Goal: Contribute content: Contribute content

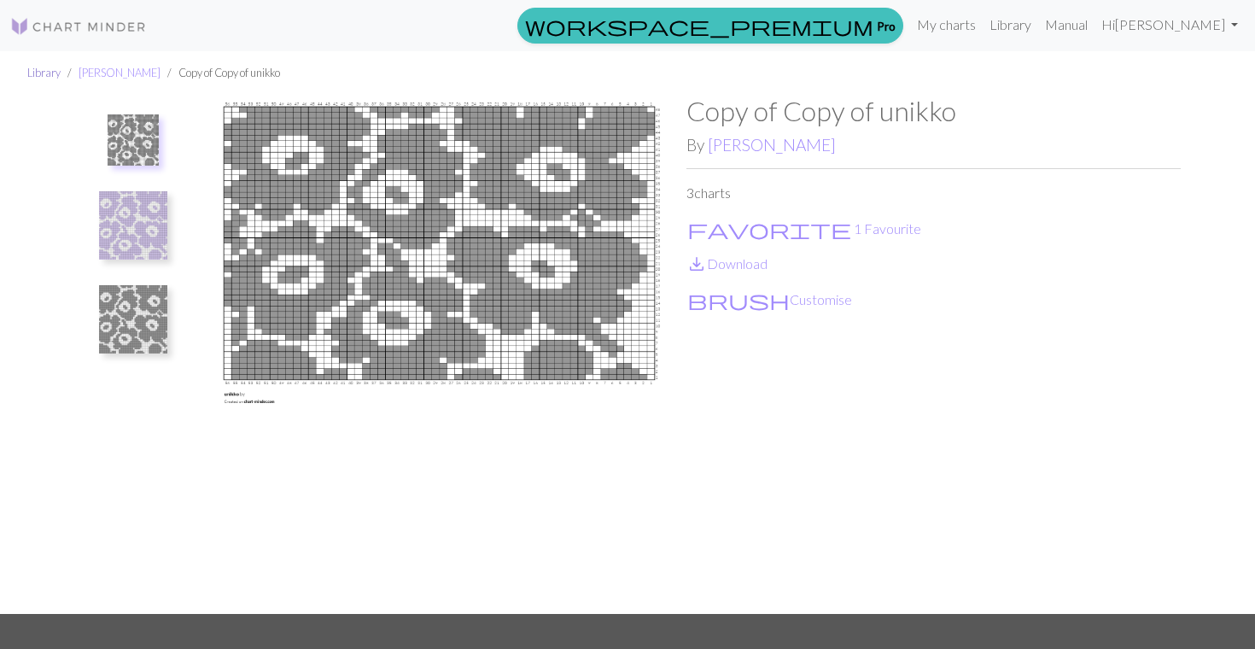
click at [40, 68] on link "Library" at bounding box center [43, 73] width 33 height 14
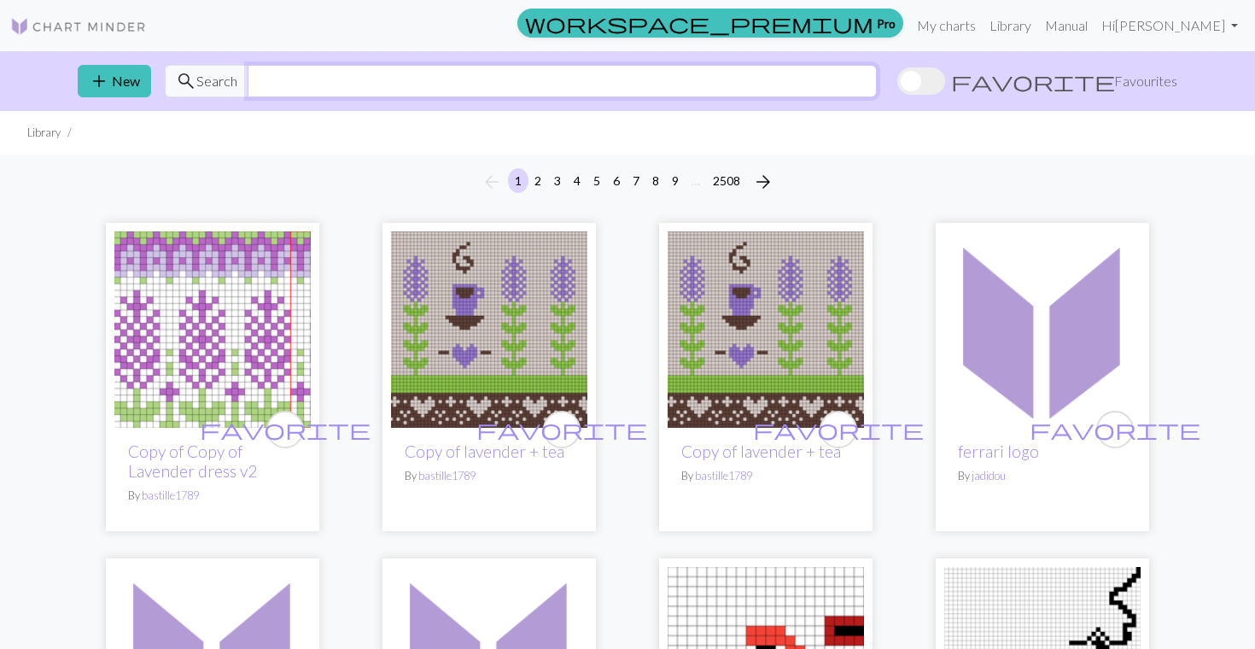
click at [399, 79] on input "text" at bounding box center [562, 81] width 629 height 32
type input "unikko"
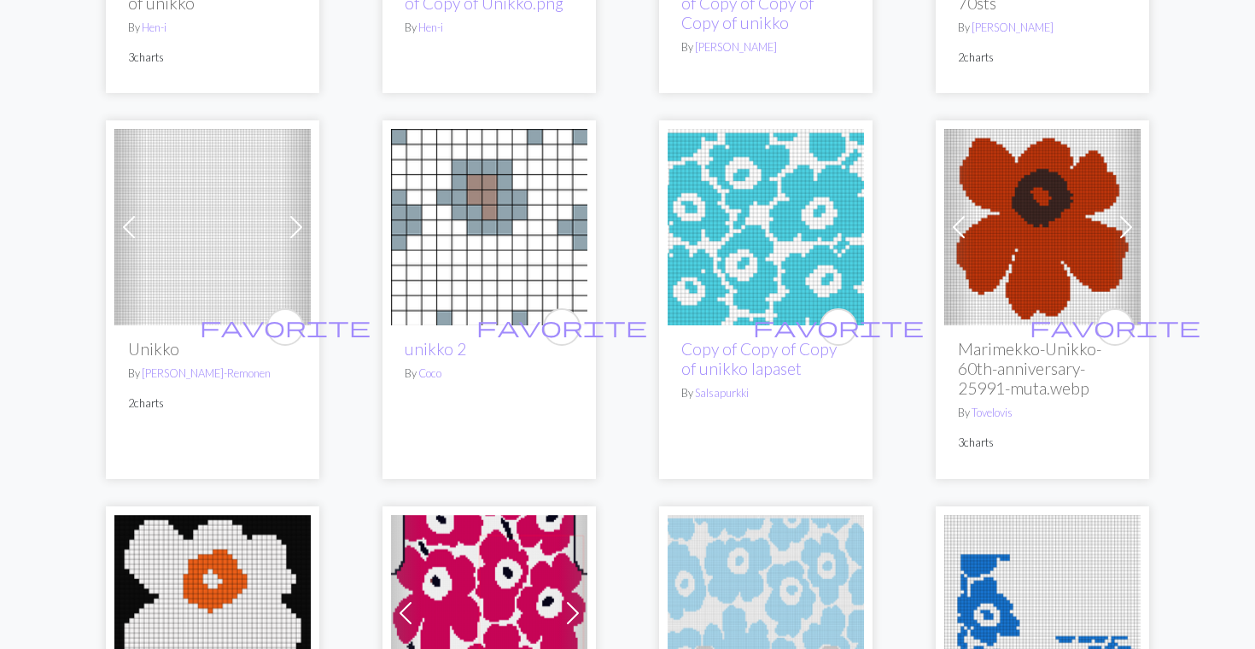
scroll to position [2617, 0]
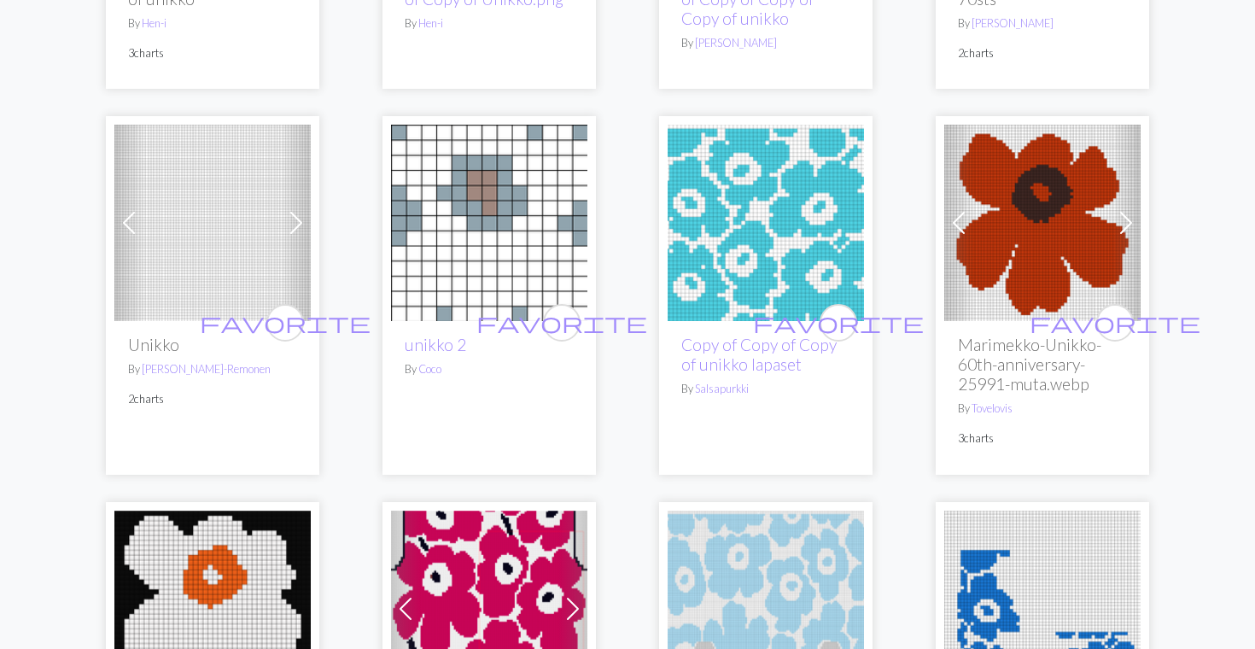
click at [516, 291] on img at bounding box center [489, 223] width 196 height 196
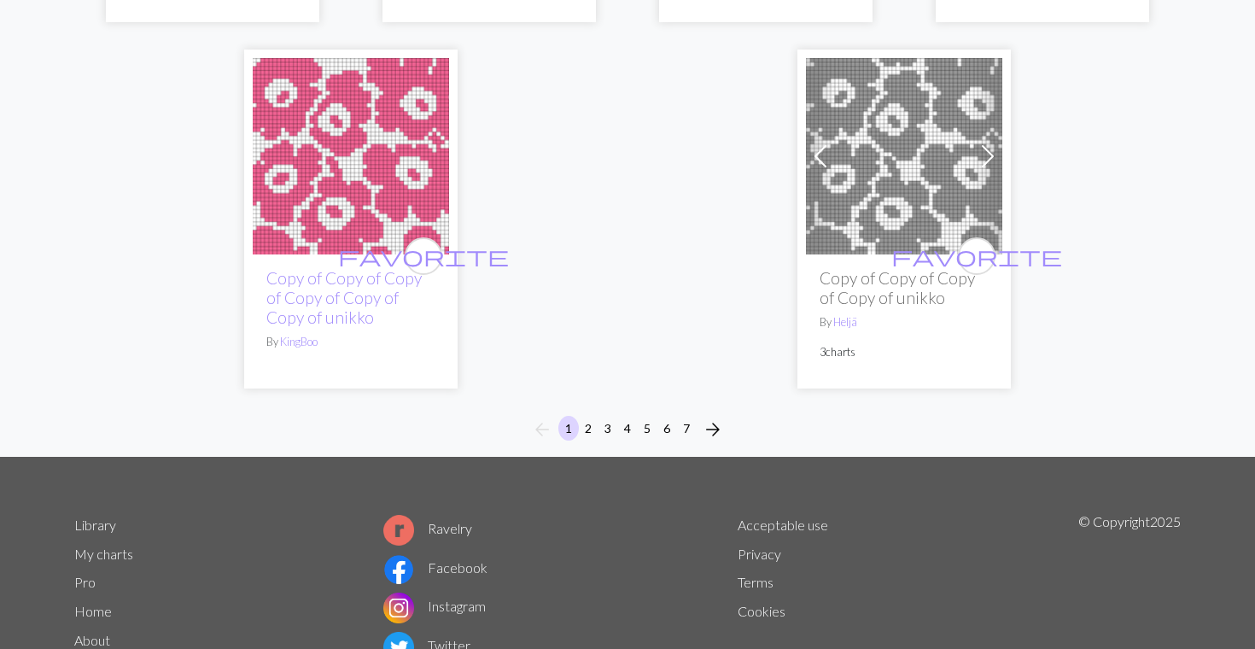
scroll to position [4529, 0]
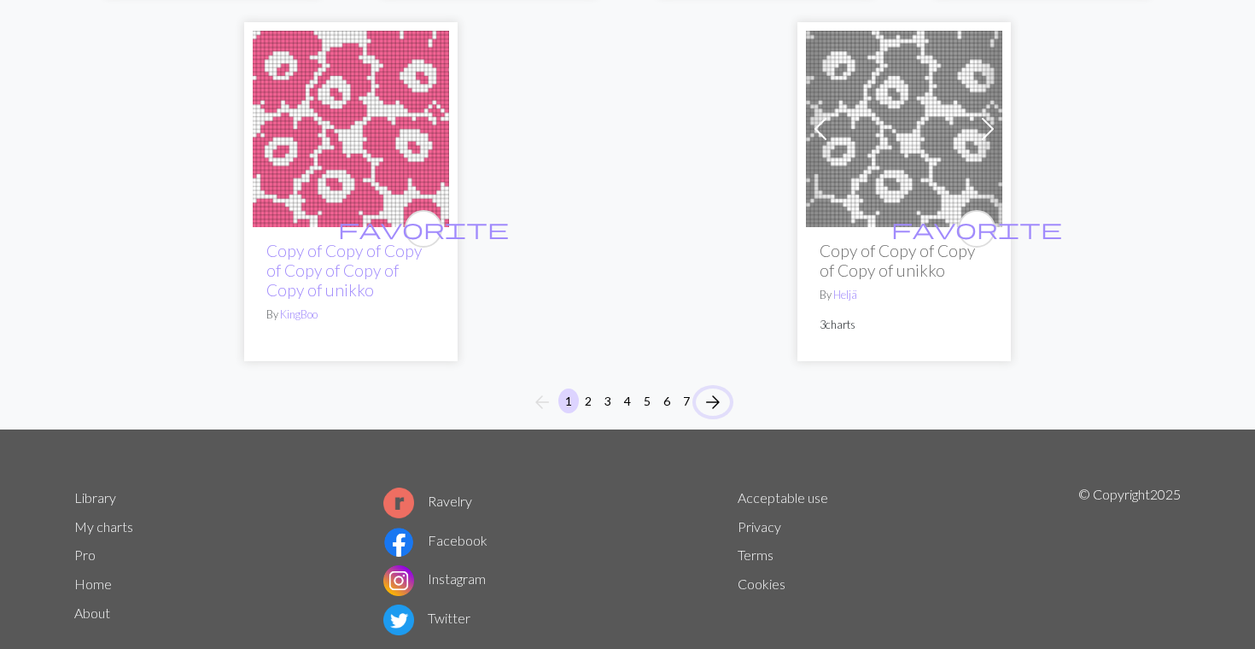
click at [714, 402] on span "arrow_forward" at bounding box center [712, 402] width 20 height 24
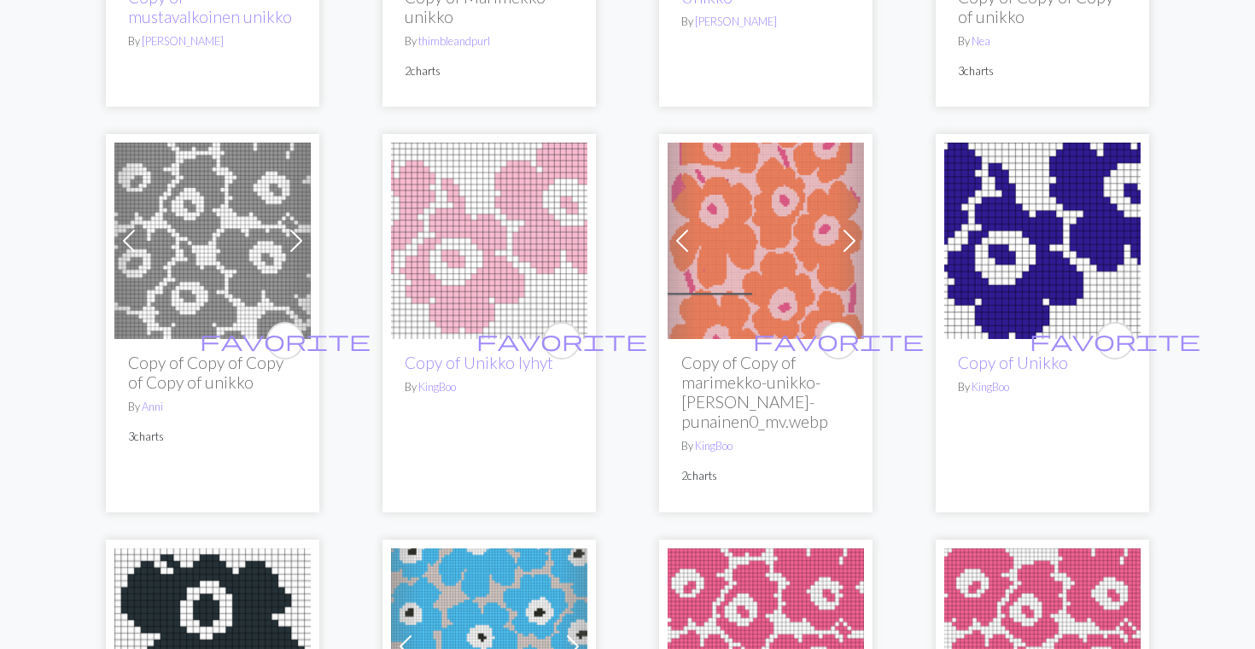
scroll to position [1689, 0]
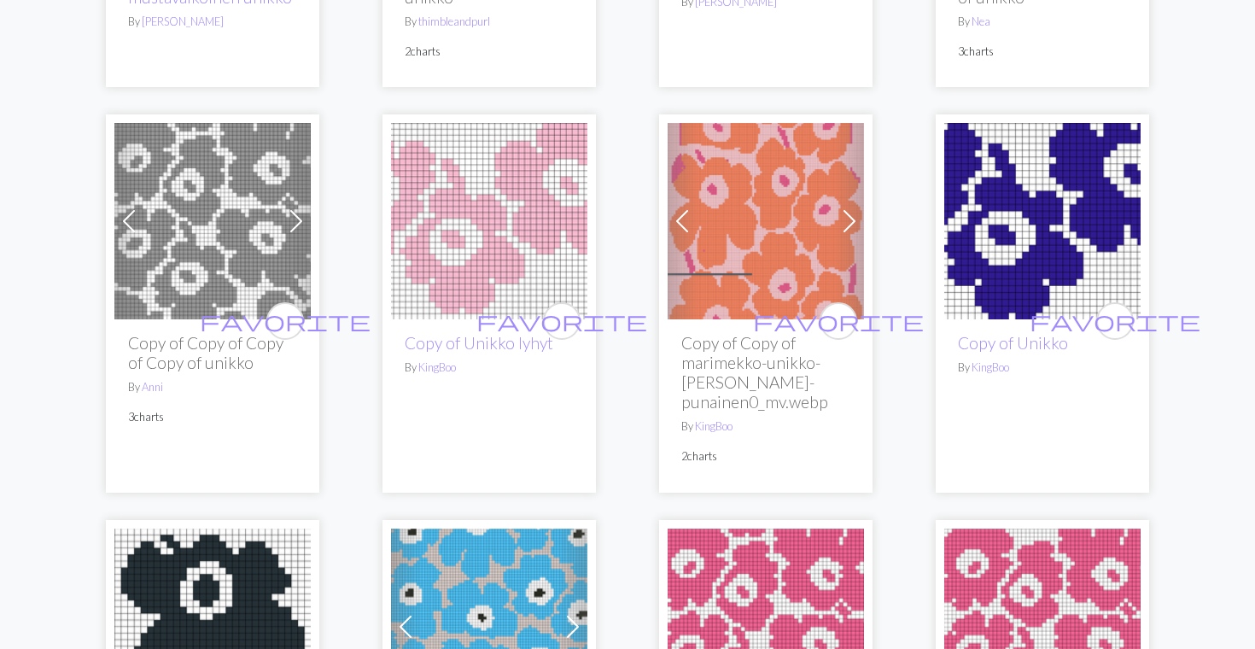
click at [464, 254] on img at bounding box center [489, 221] width 196 height 196
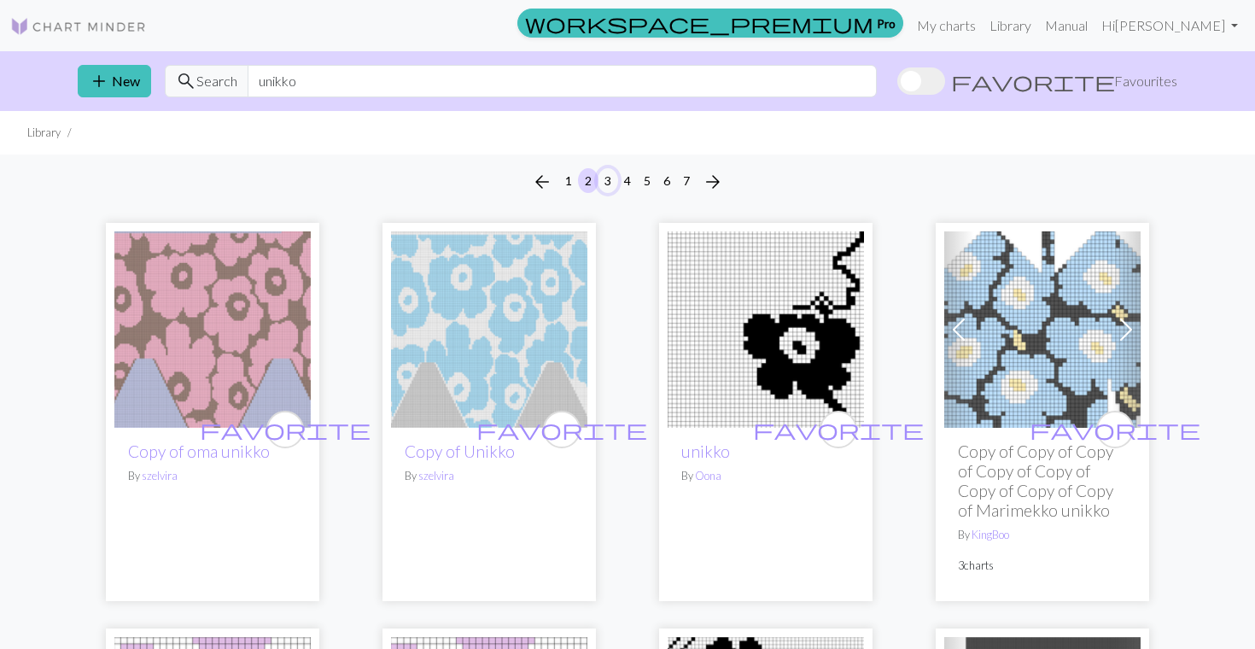
click at [609, 183] on button "3" at bounding box center [607, 180] width 20 height 25
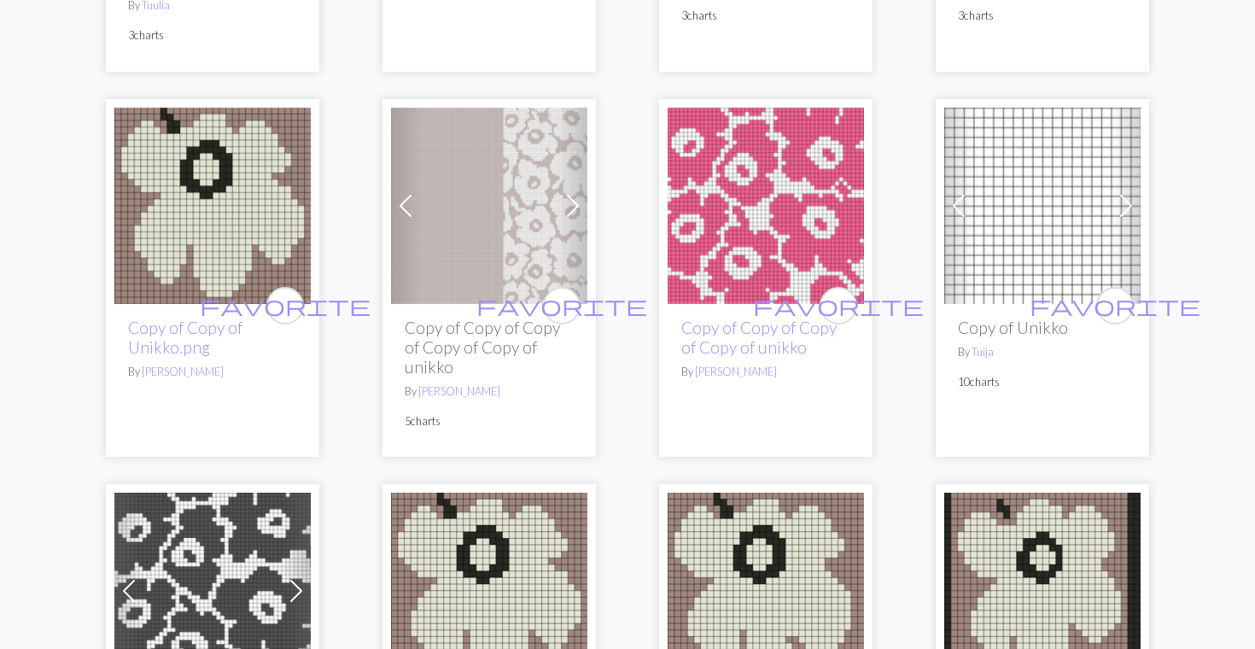
scroll to position [2126, 0]
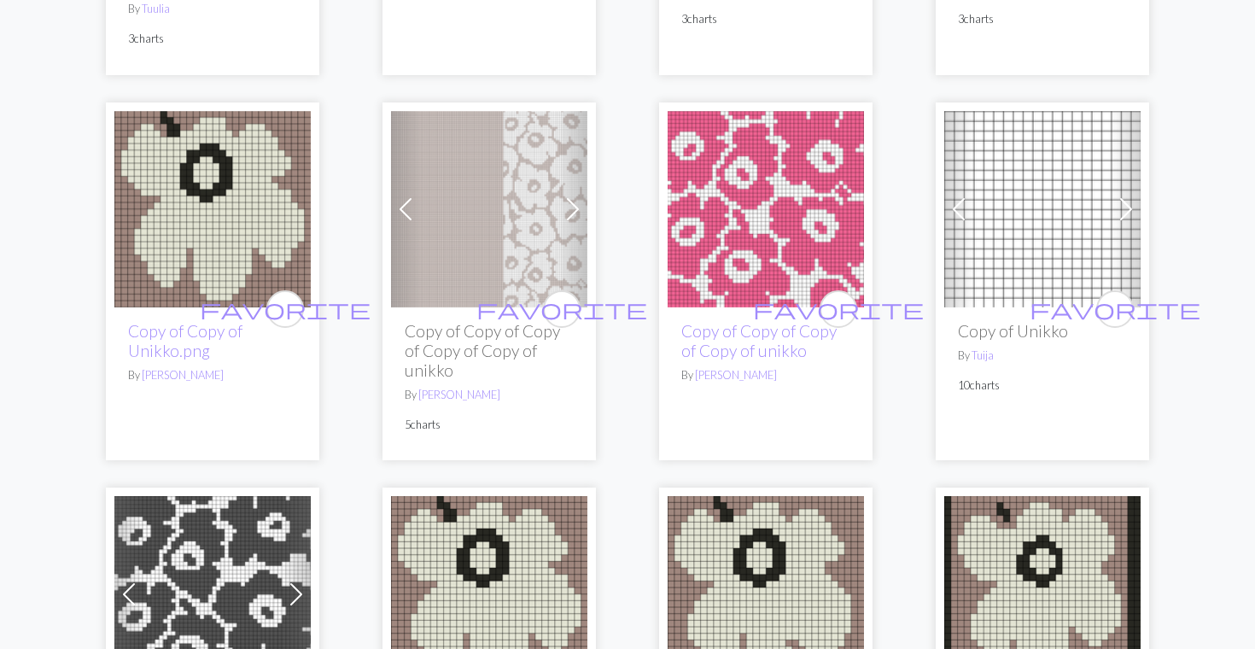
click at [179, 189] on img at bounding box center [212, 209] width 196 height 196
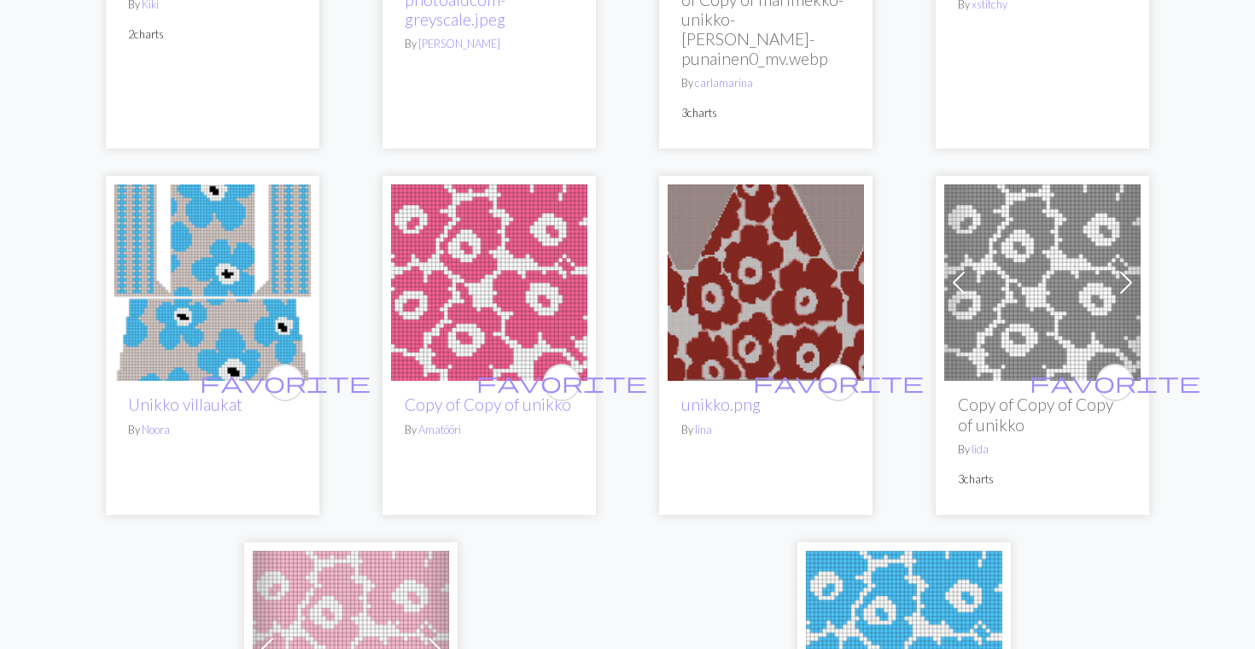
scroll to position [4870, 0]
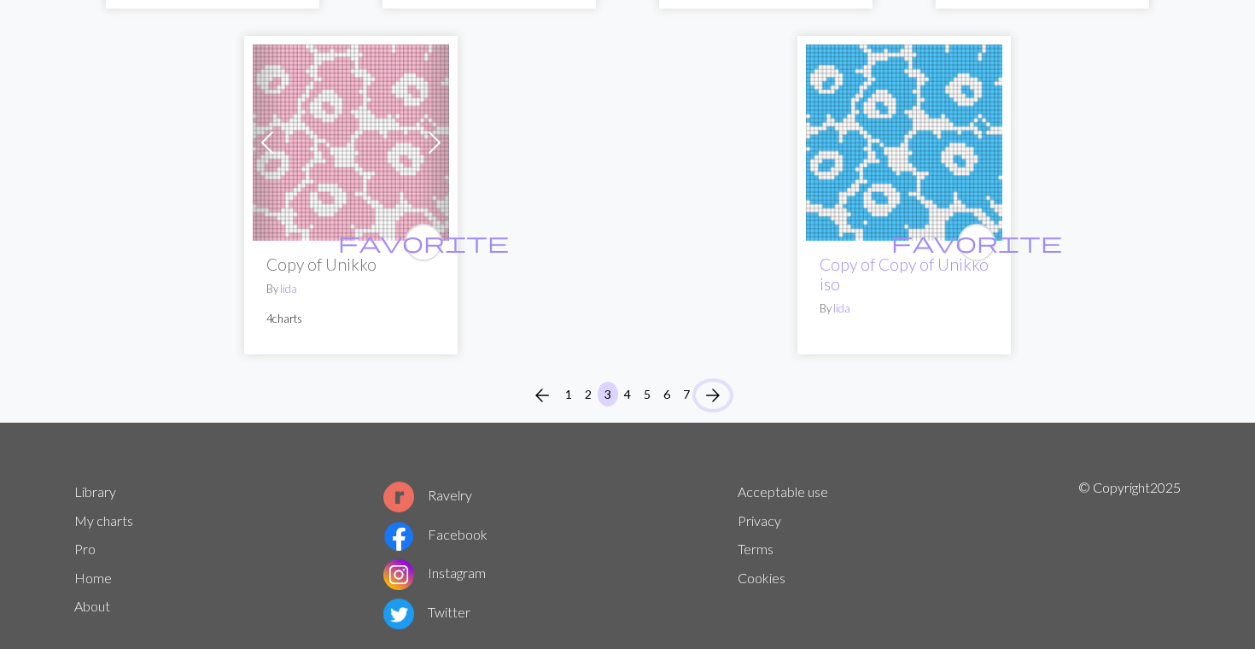
click at [713, 383] on span "arrow_forward" at bounding box center [712, 395] width 20 height 24
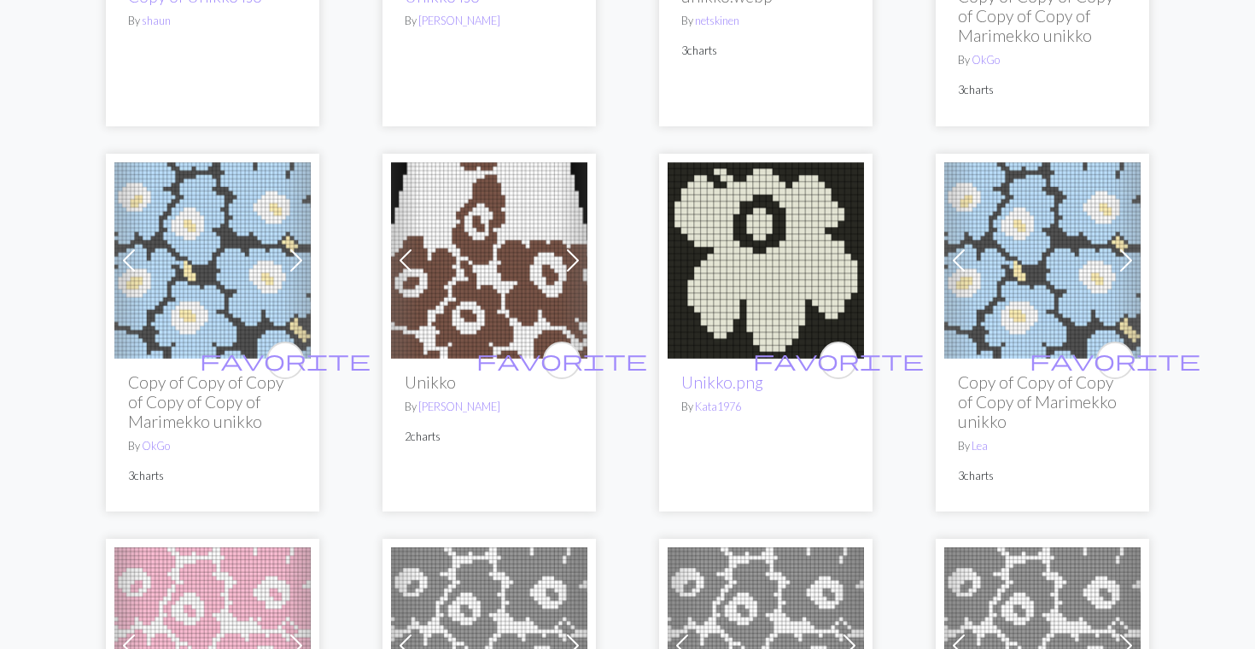
scroll to position [454, 0]
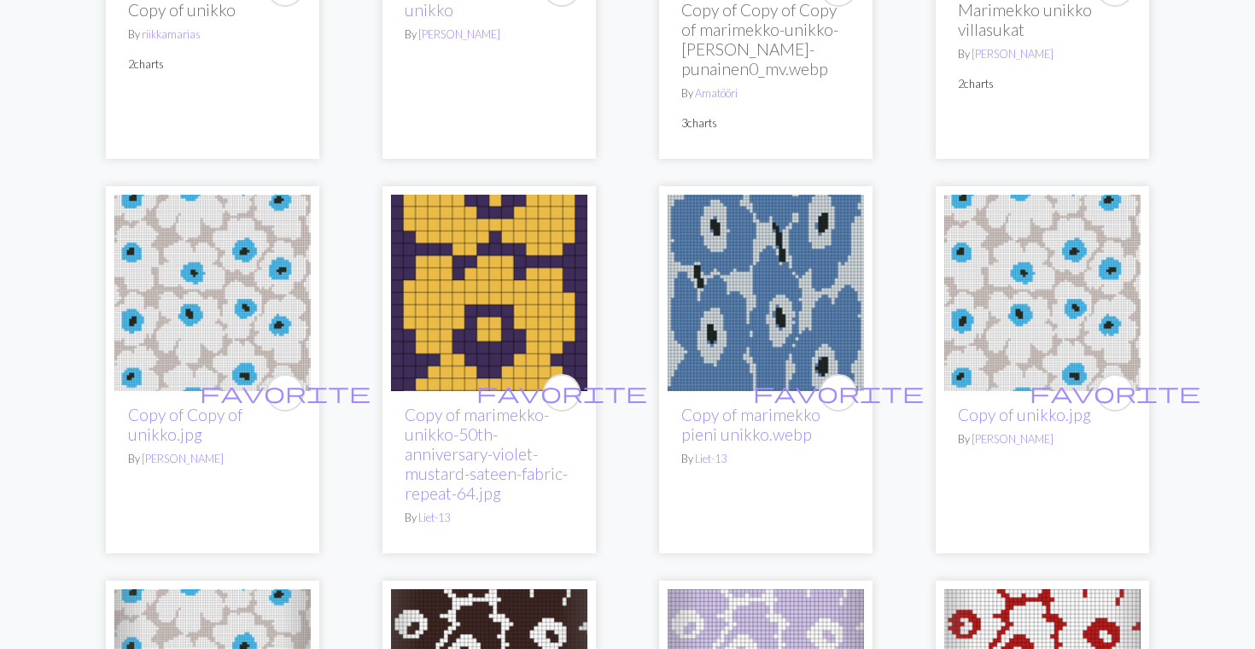
scroll to position [3376, 0]
click at [520, 306] on img at bounding box center [489, 293] width 196 height 196
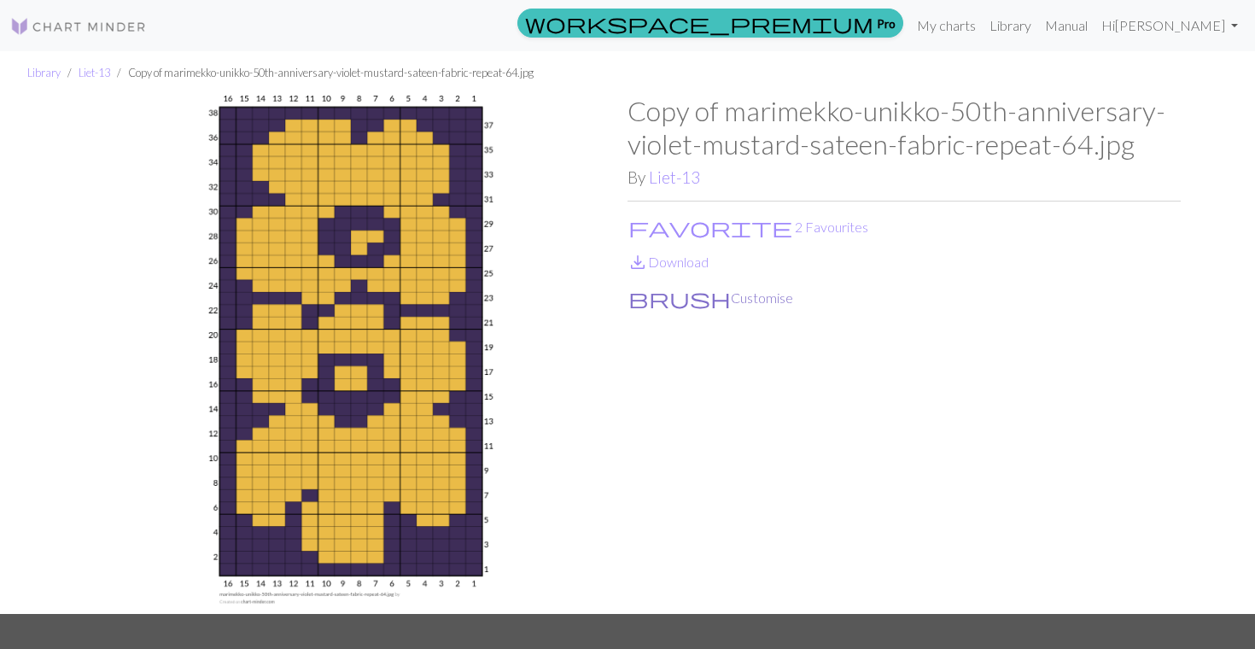
click at [685, 294] on button "brush Customise" at bounding box center [710, 298] width 166 height 22
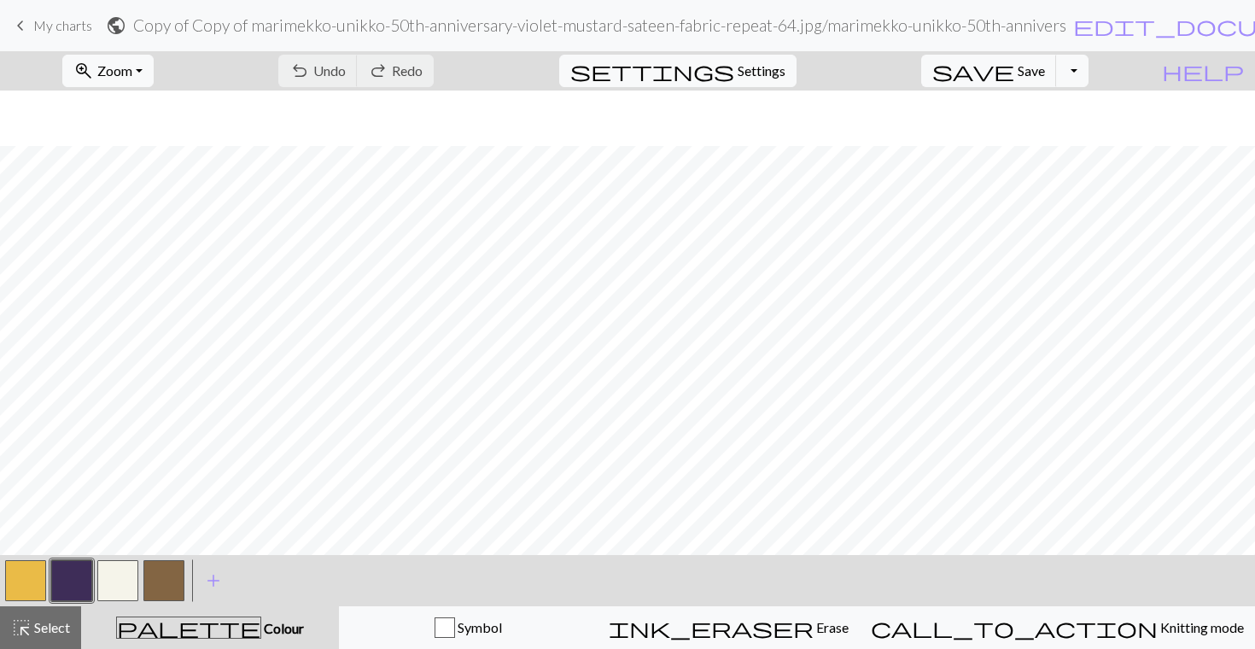
scroll to position [261, 0]
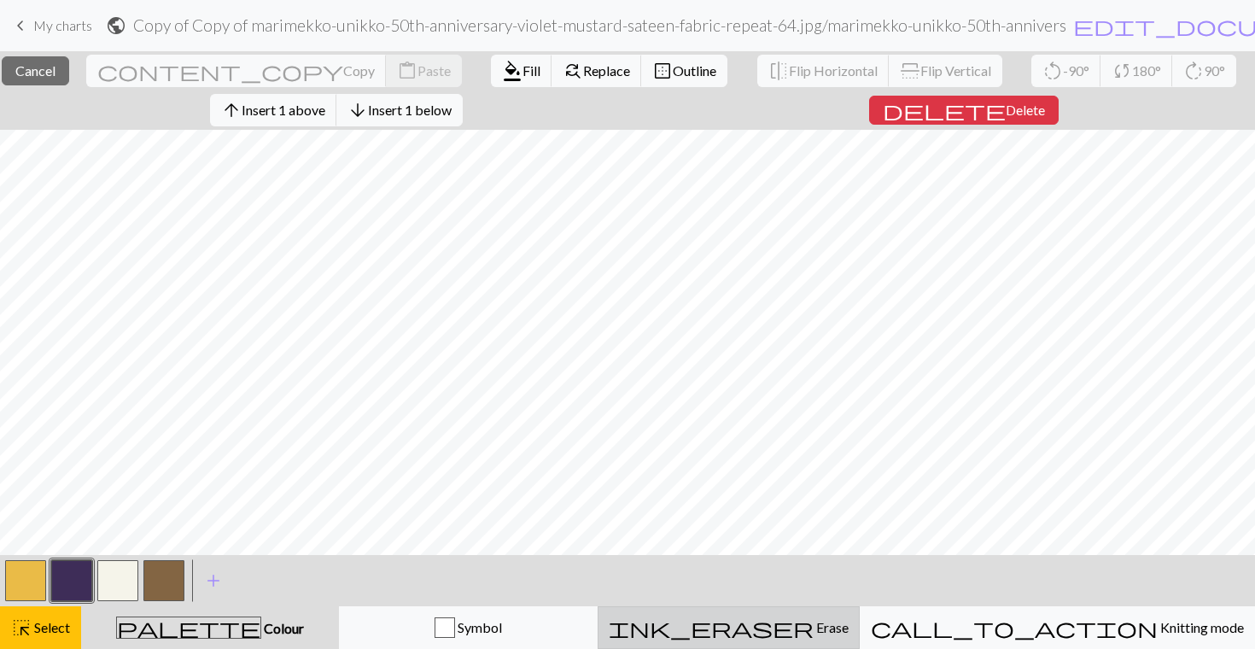
click at [803, 619] on span "ink_eraser" at bounding box center [711, 627] width 205 height 24
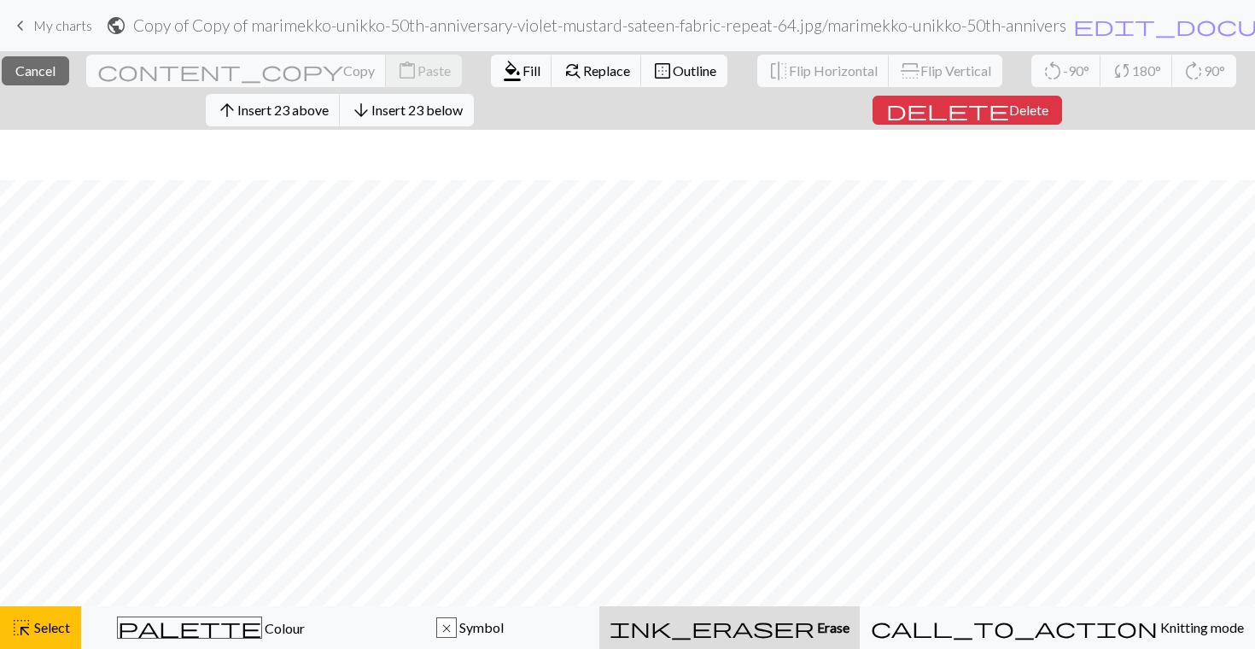
scroll to position [249, 0]
click at [814, 621] on span "Erase" at bounding box center [831, 627] width 35 height 16
click at [814, 622] on span "Erase" at bounding box center [831, 627] width 35 height 16
click at [798, 632] on span "ink_eraser" at bounding box center [711, 627] width 205 height 24
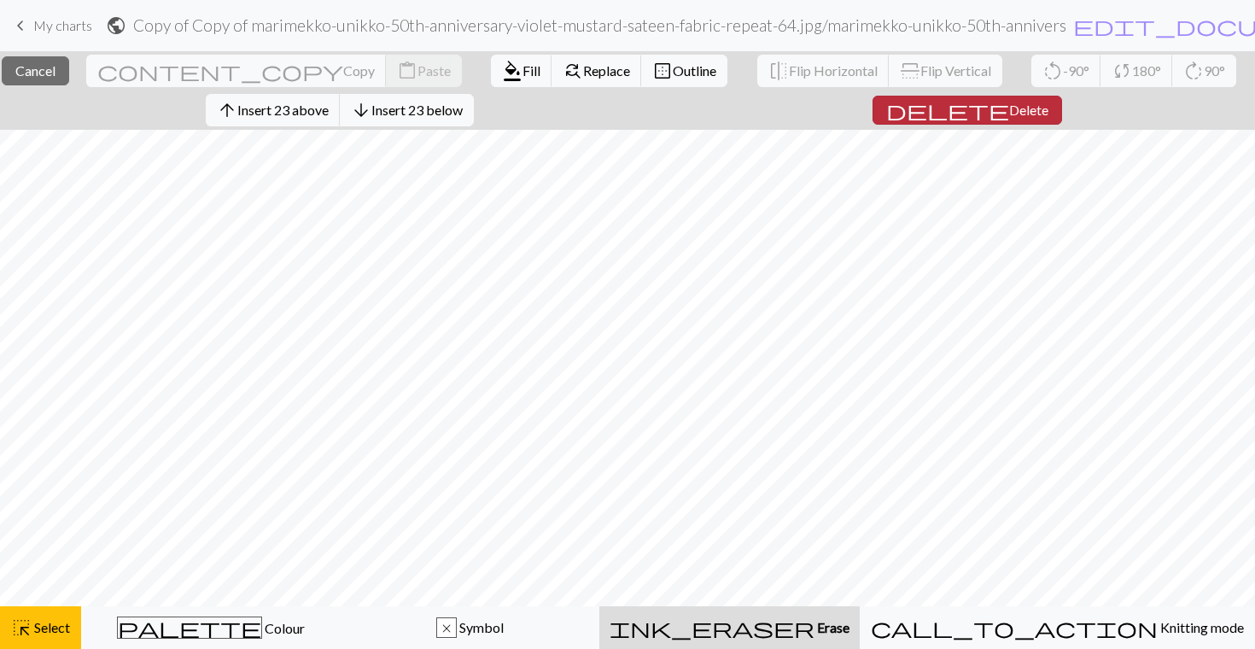
click at [1009, 108] on span "Delete" at bounding box center [1028, 110] width 39 height 16
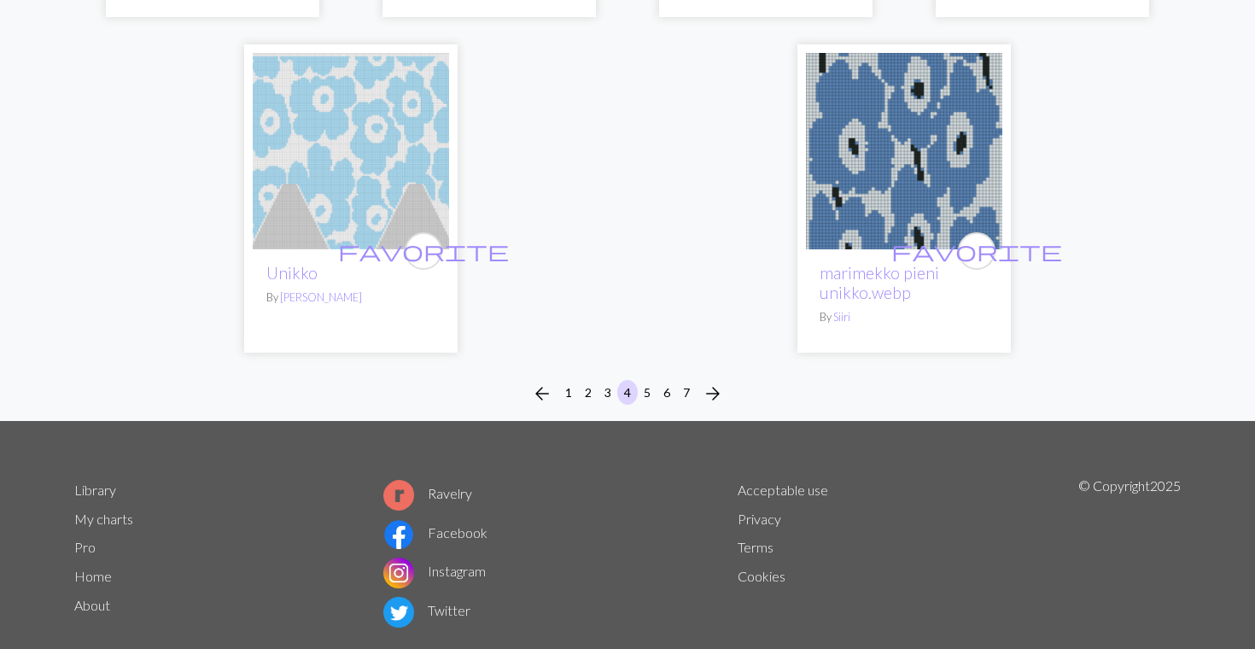
scroll to position [4623, 0]
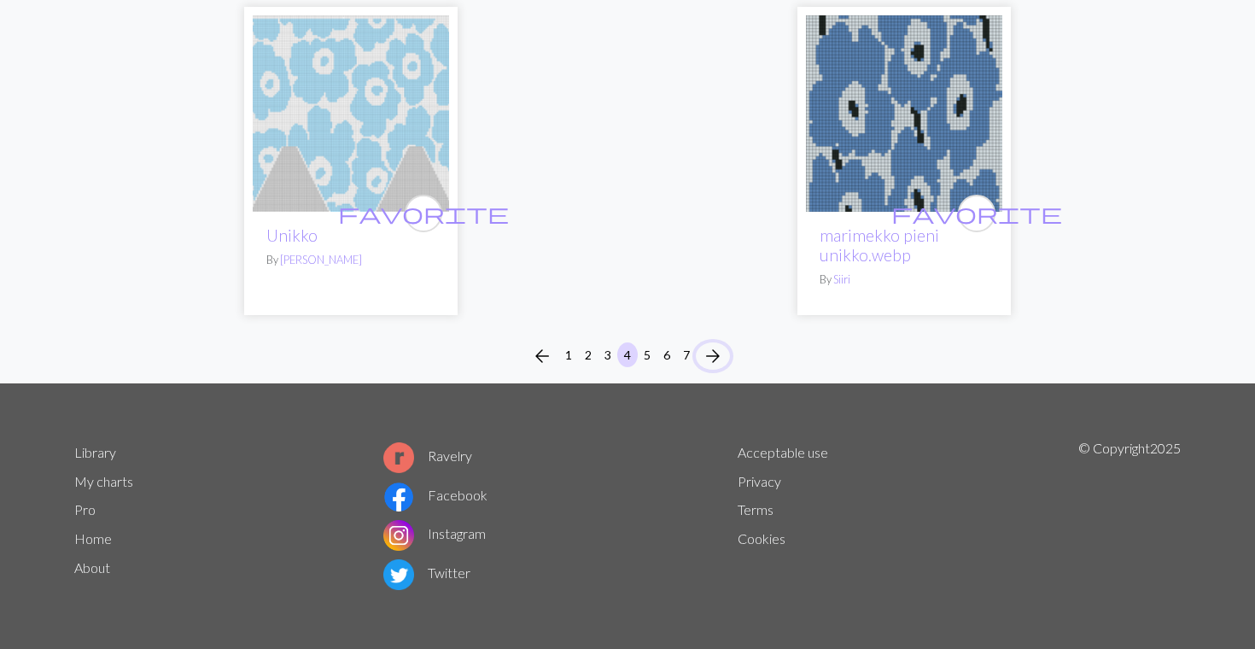
click at [716, 355] on span "arrow_forward" at bounding box center [712, 356] width 20 height 24
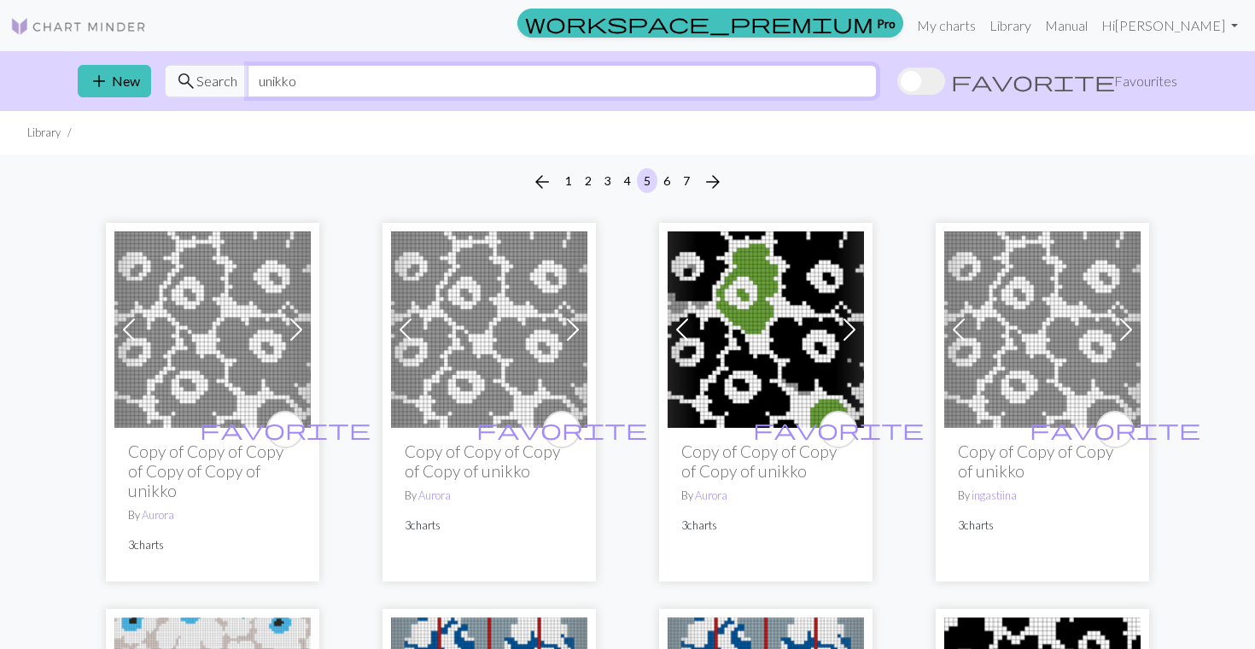
click at [373, 93] on input "unikko" at bounding box center [562, 81] width 629 height 32
type input "muumi"
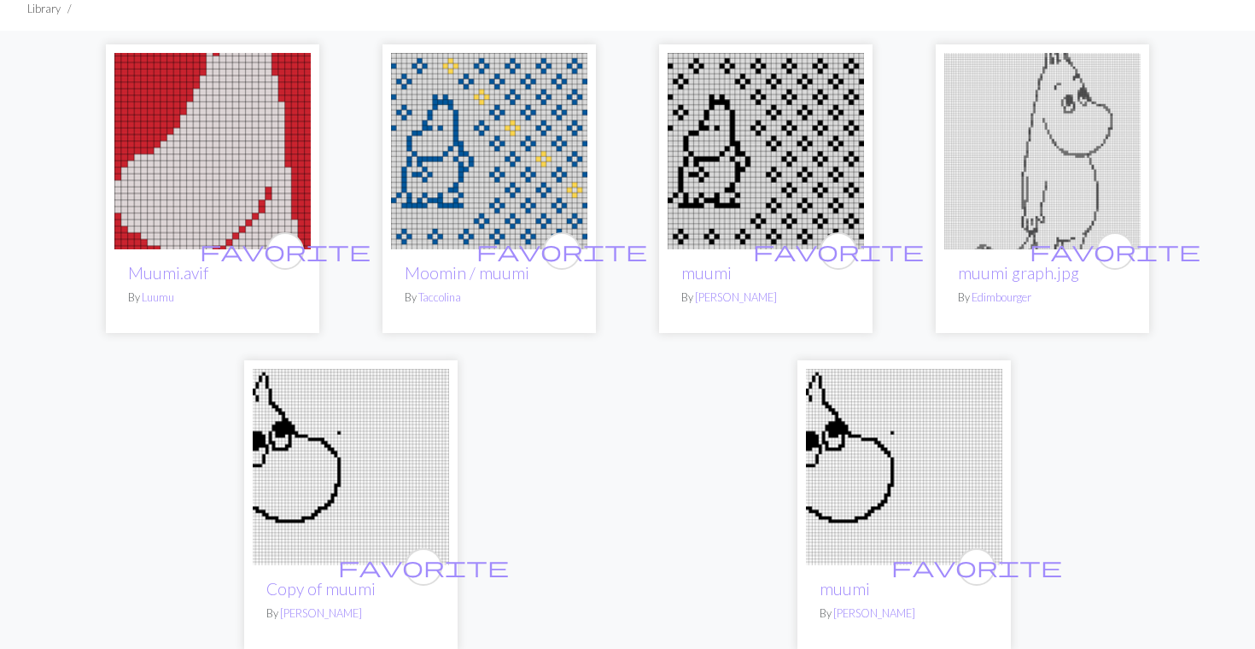
scroll to position [156, 0]
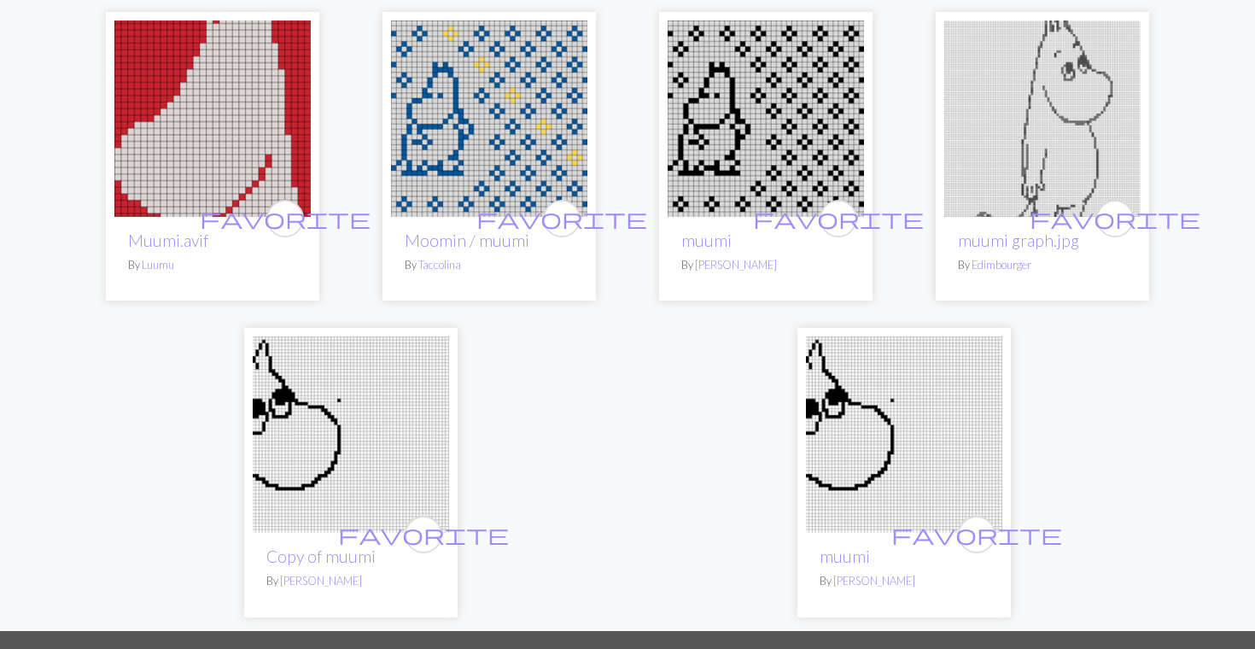
click at [359, 458] on img at bounding box center [351, 434] width 196 height 196
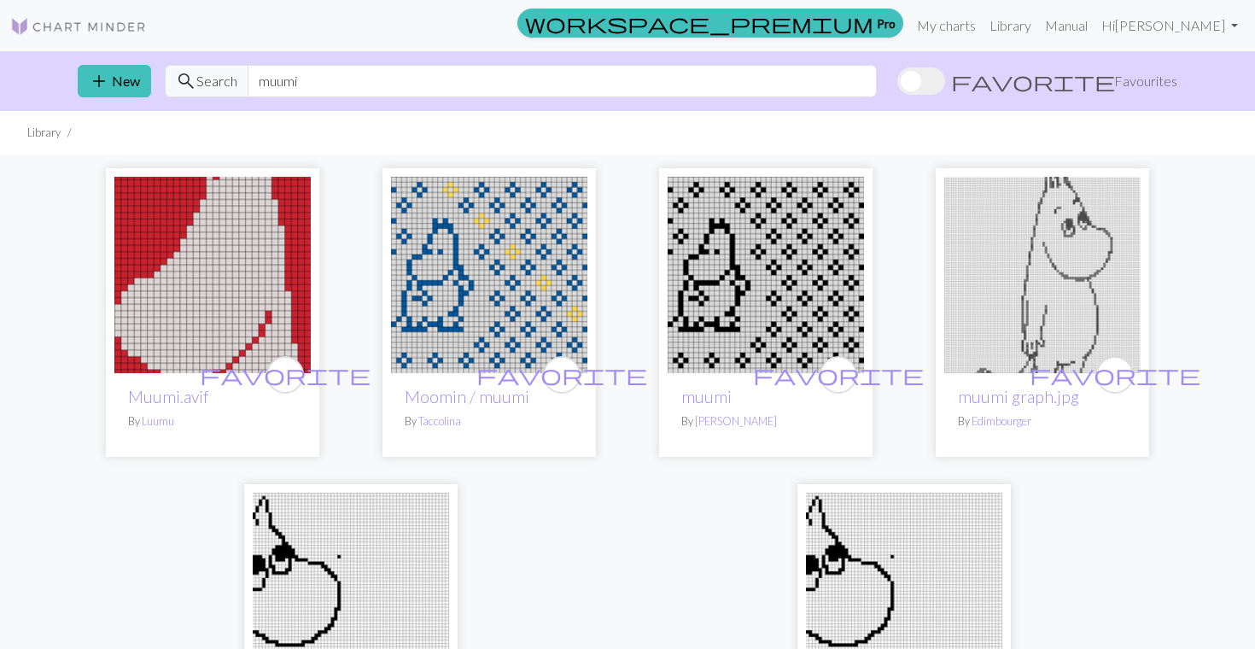
click at [902, 566] on img at bounding box center [904, 590] width 196 height 196
click at [489, 300] on img at bounding box center [489, 275] width 196 height 196
click at [389, 69] on input "muumi" at bounding box center [562, 81] width 629 height 32
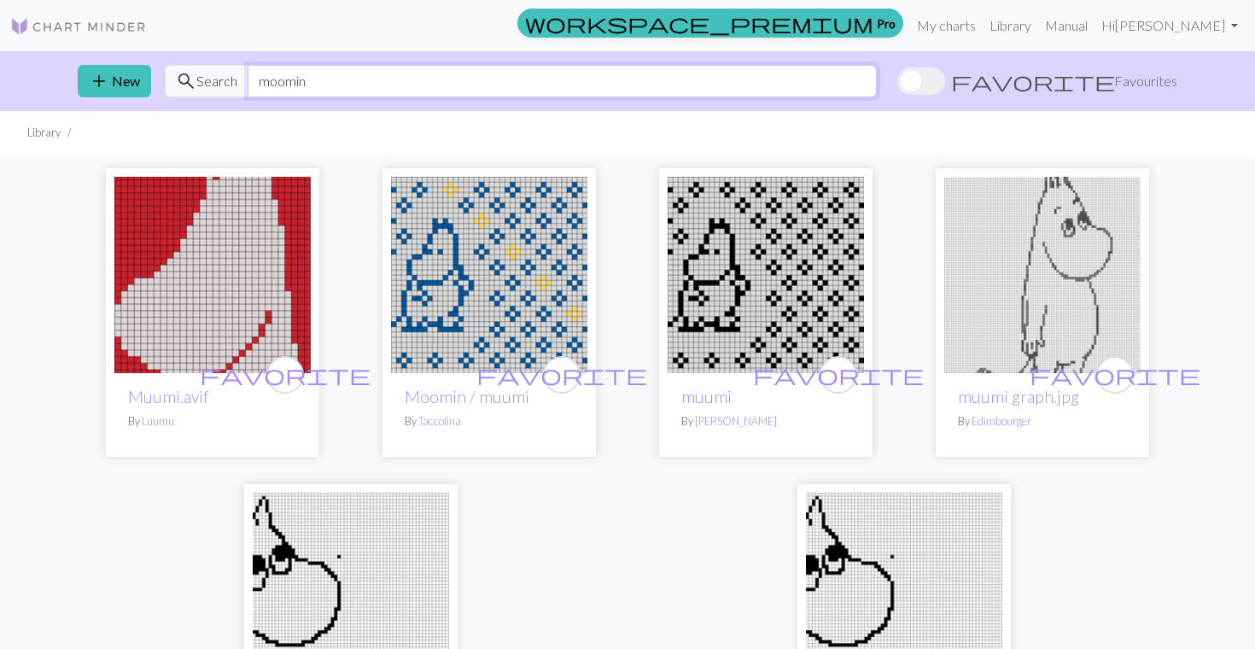
type input "moomin"
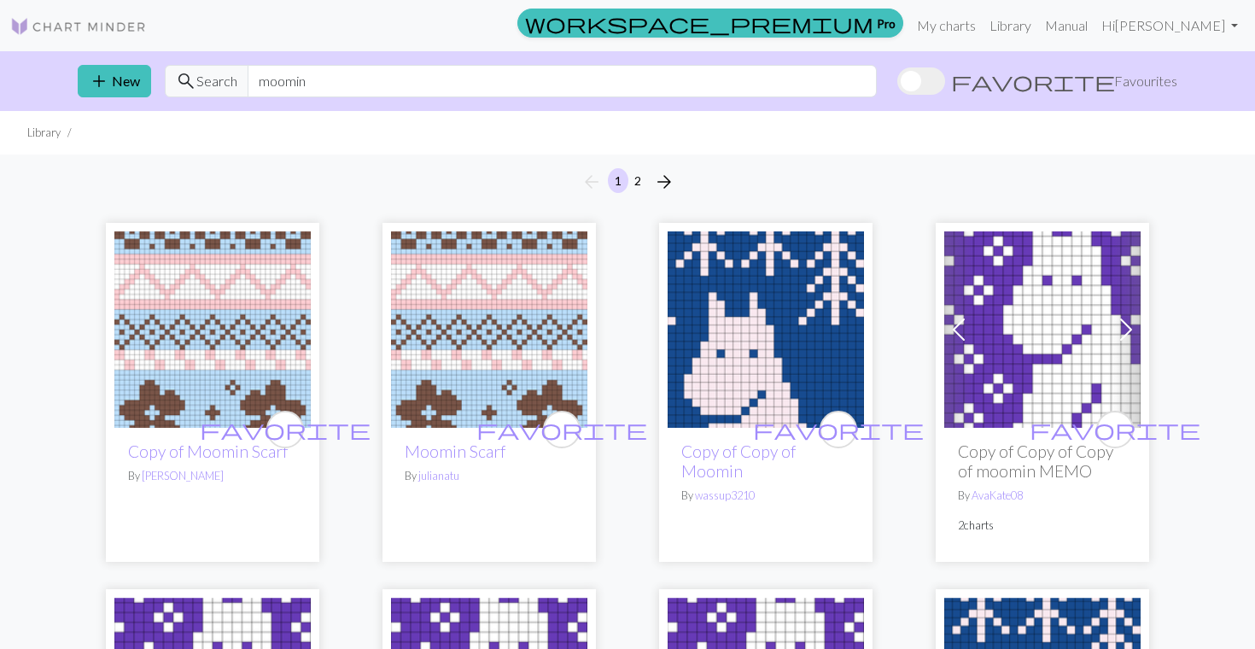
click at [488, 331] on img at bounding box center [489, 329] width 196 height 196
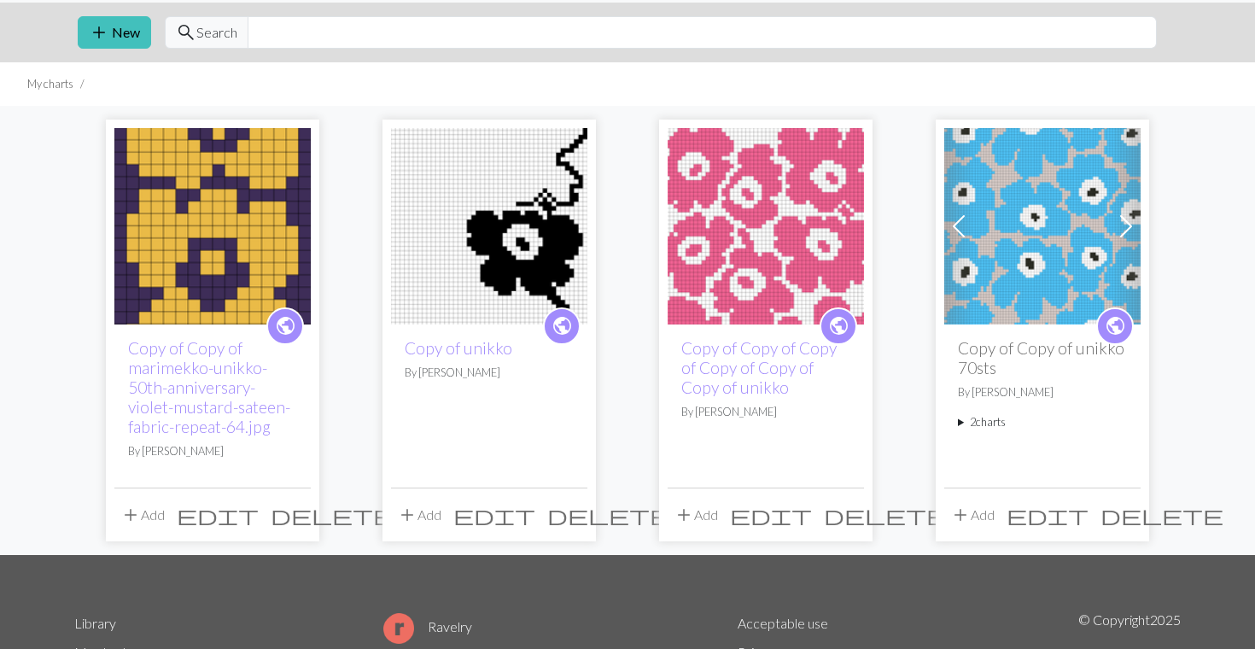
scroll to position [47, 0]
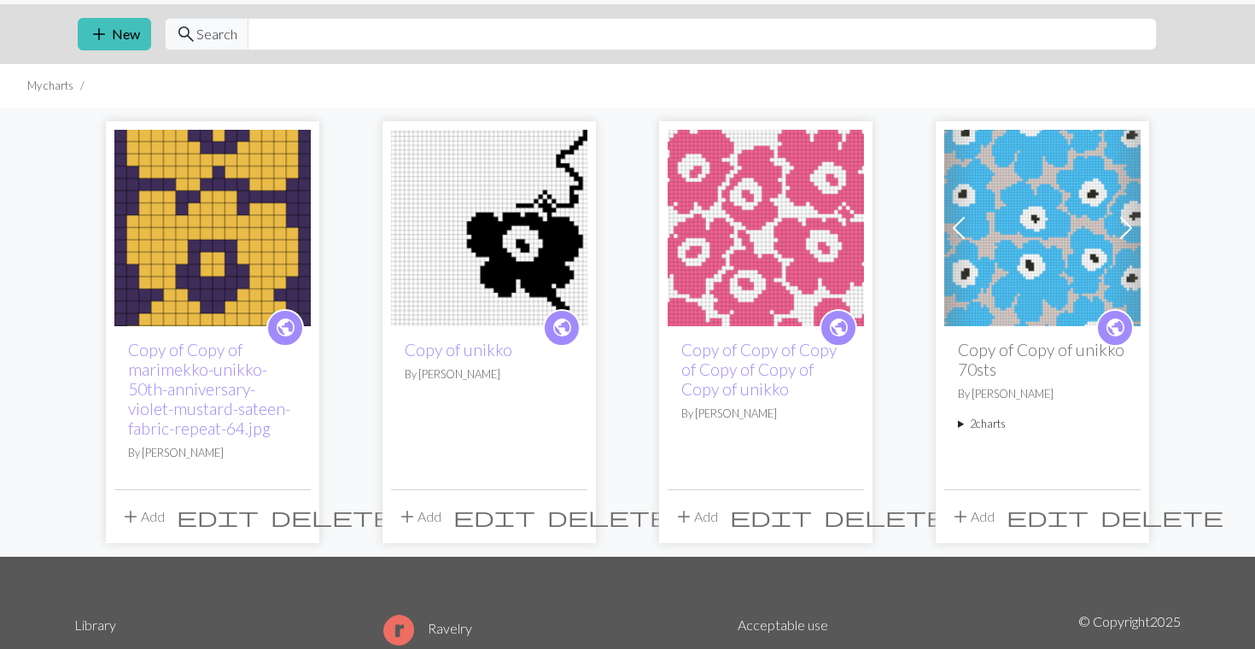
click at [776, 277] on img at bounding box center [765, 228] width 196 height 196
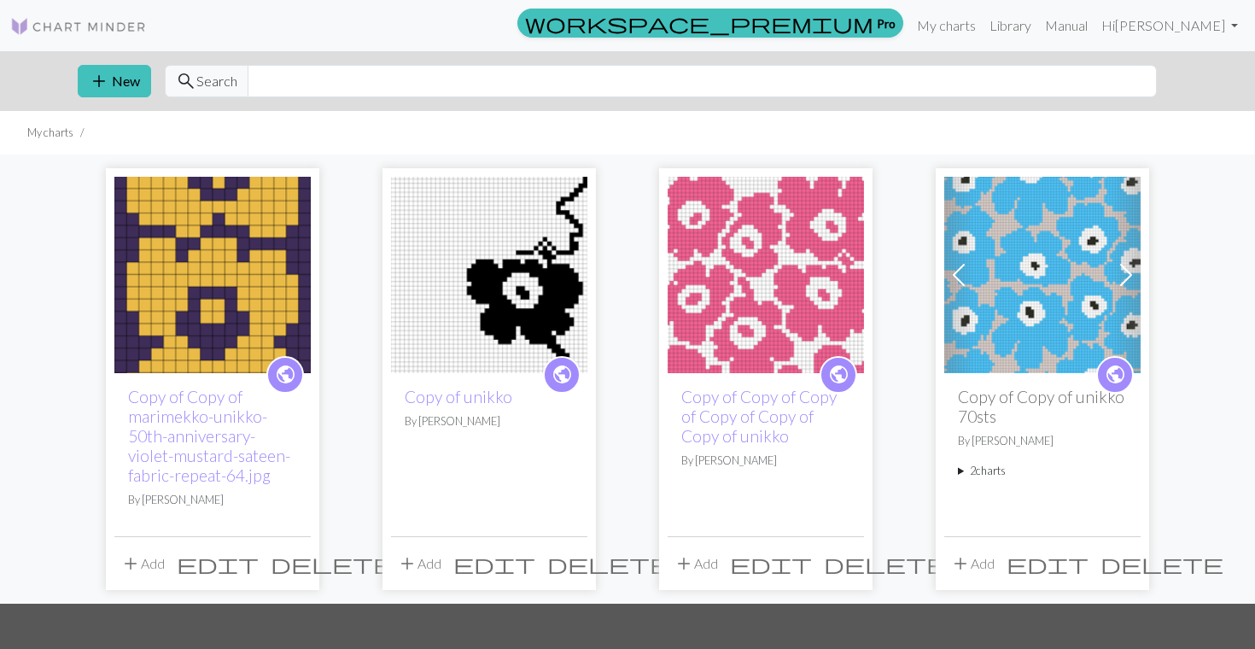
click at [448, 255] on img at bounding box center [489, 275] width 196 height 196
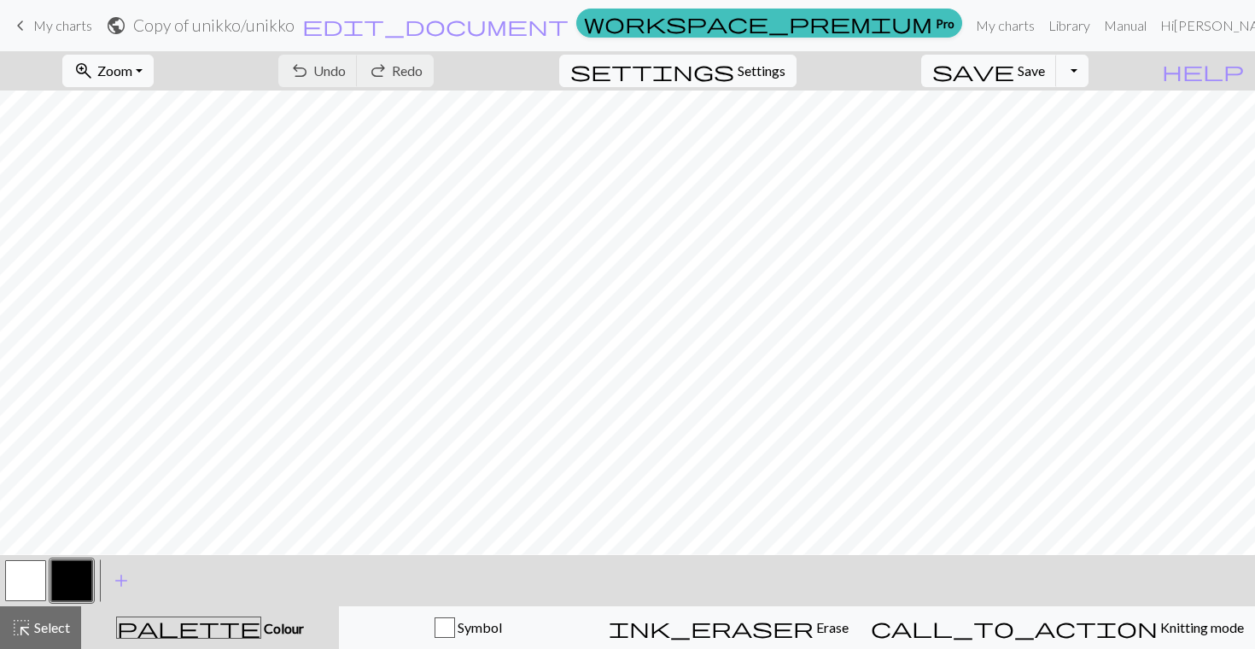
scroll to position [138, 0]
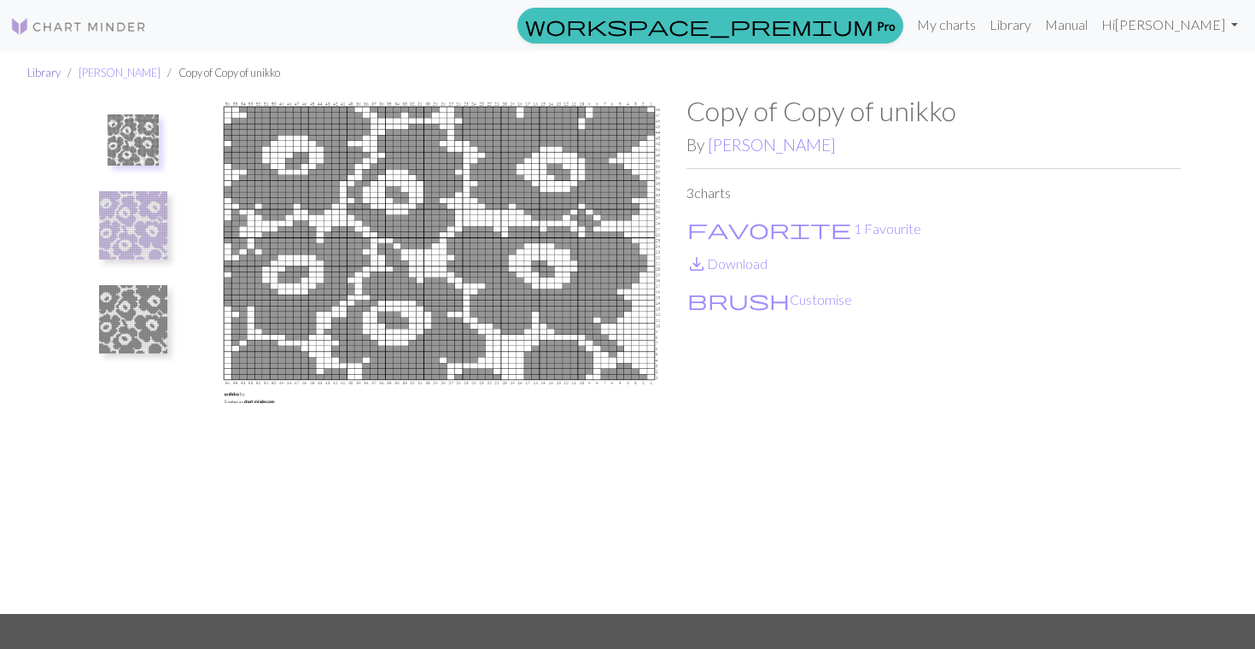
click at [50, 73] on link "Library" at bounding box center [43, 73] width 33 height 14
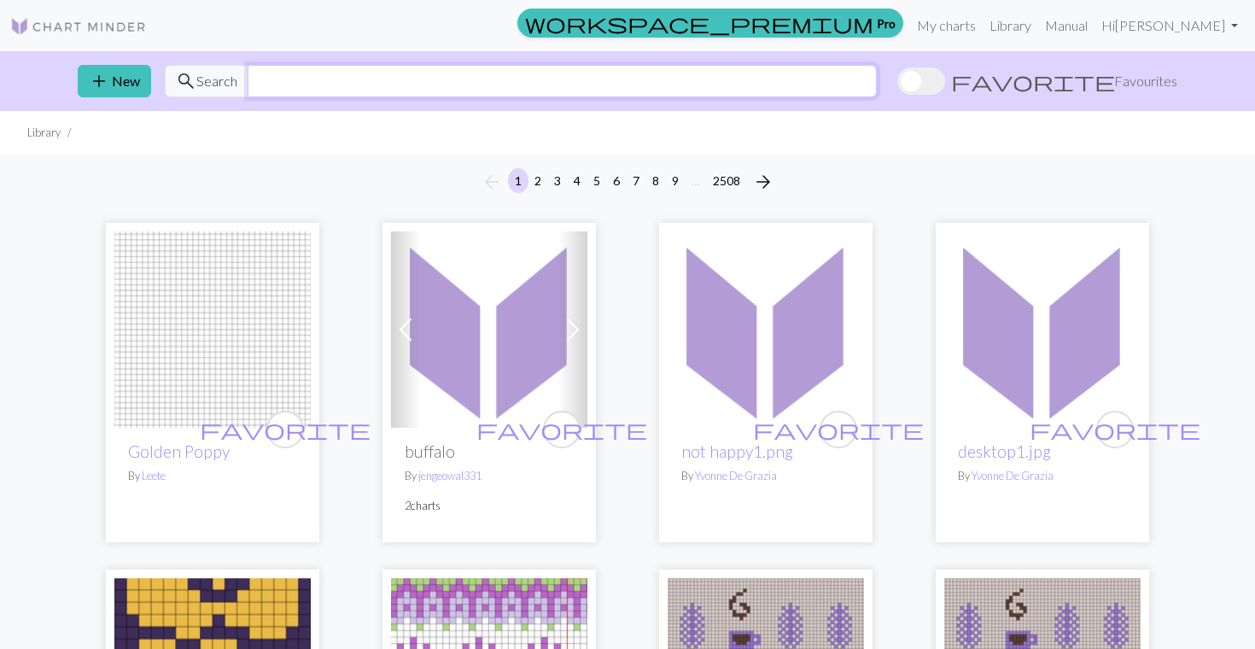
click at [465, 82] on input "text" at bounding box center [562, 81] width 629 height 32
type input "unikko"
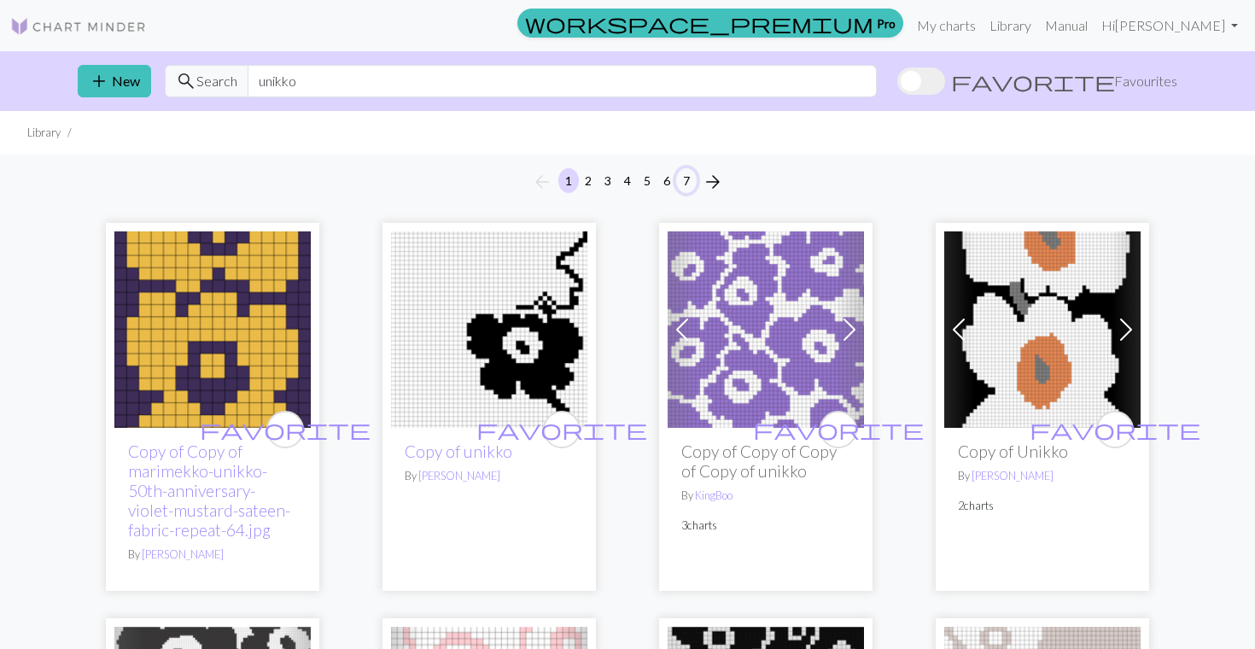
click at [685, 184] on button "7" at bounding box center [686, 180] width 20 height 25
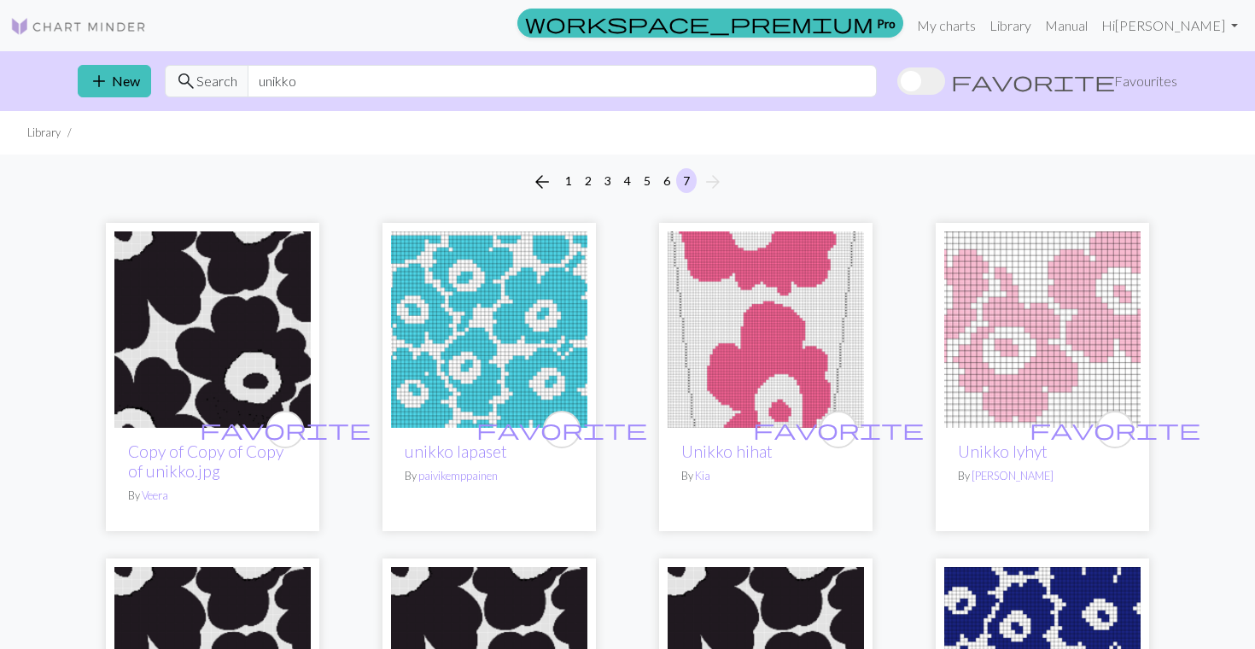
click at [1040, 314] on img at bounding box center [1042, 329] width 196 height 196
click at [354, 85] on input "unikko" at bounding box center [562, 81] width 629 height 32
click at [1011, 22] on link "Library" at bounding box center [1009, 26] width 55 height 34
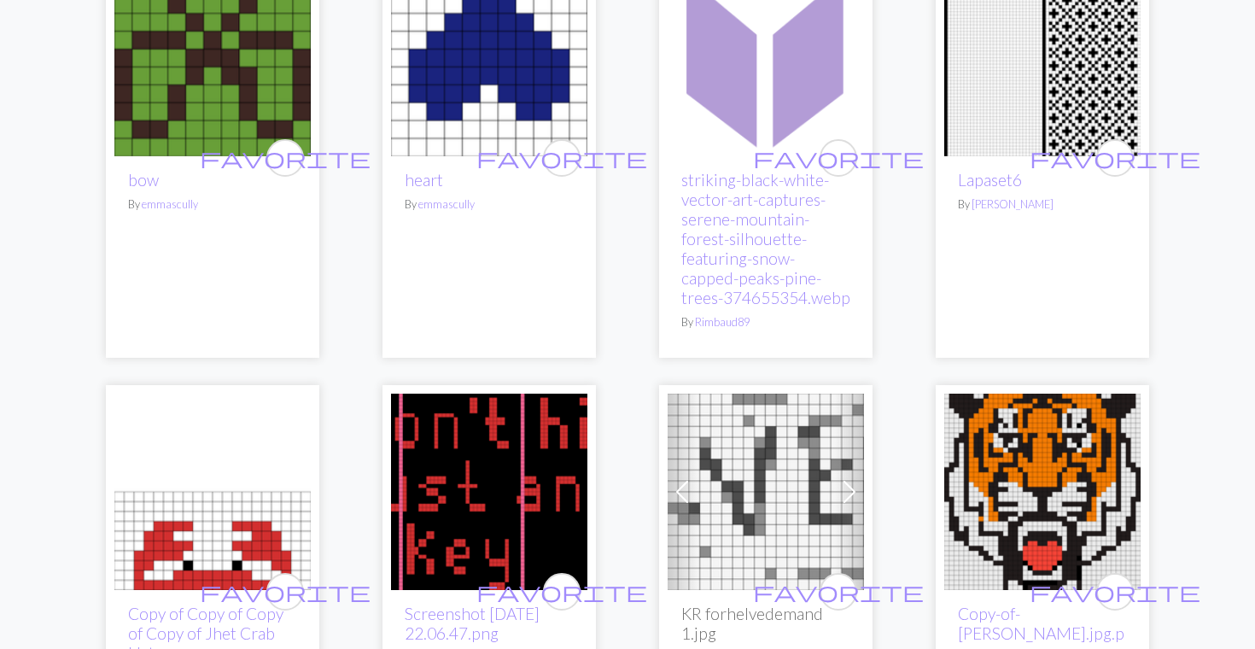
scroll to position [1900, 0]
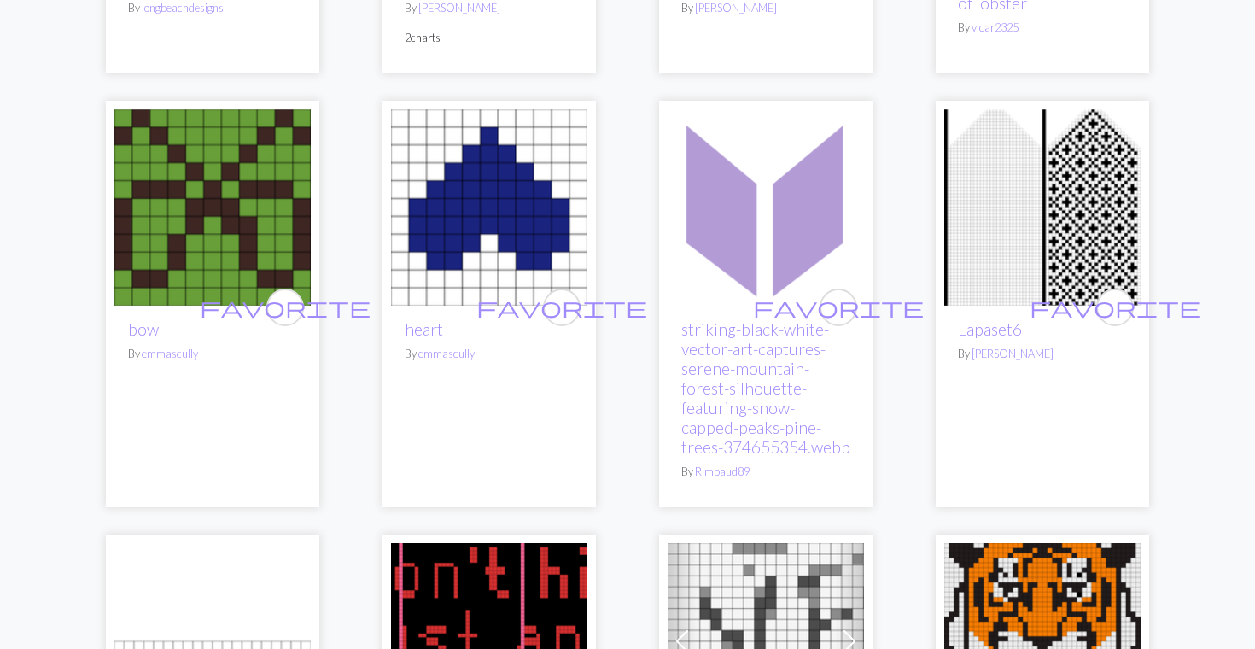
click at [497, 227] on img at bounding box center [489, 207] width 196 height 196
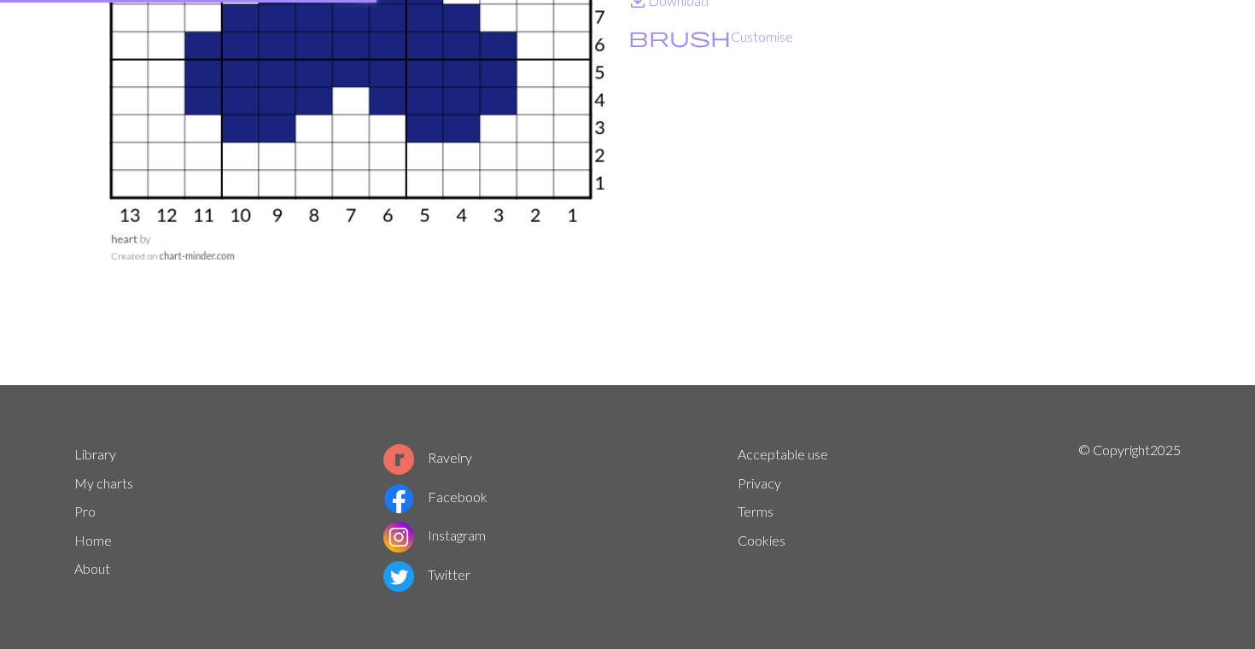
scroll to position [230, 0]
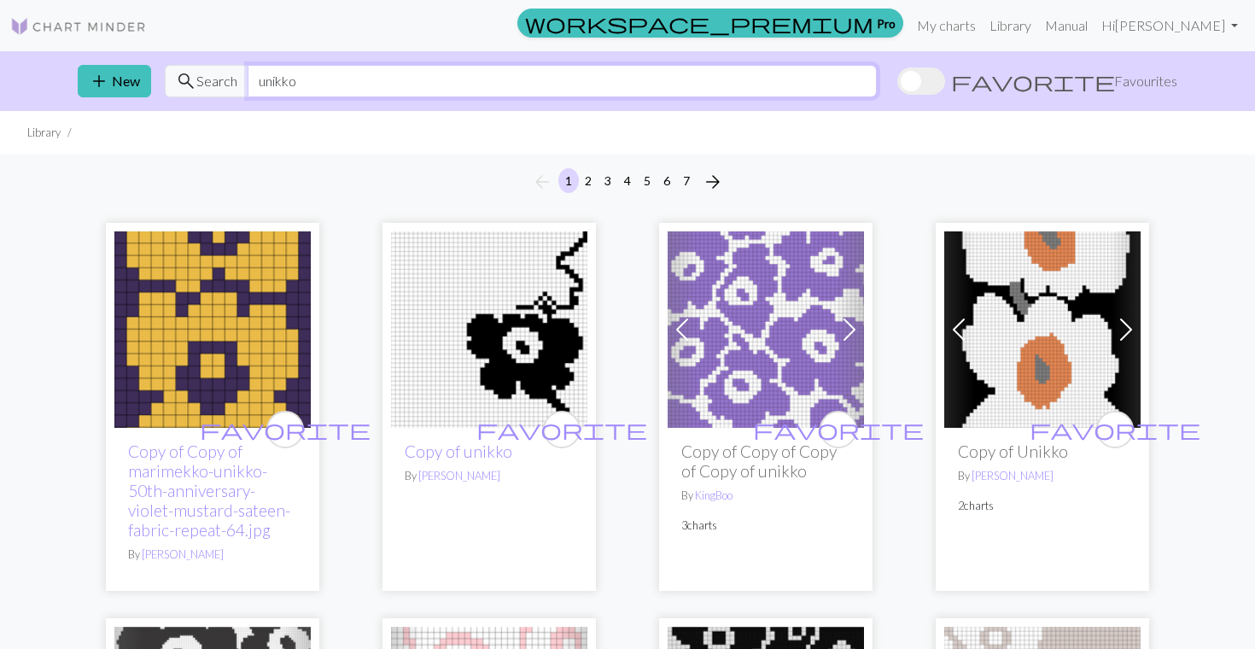
click at [392, 72] on input "unikko" at bounding box center [562, 81] width 629 height 32
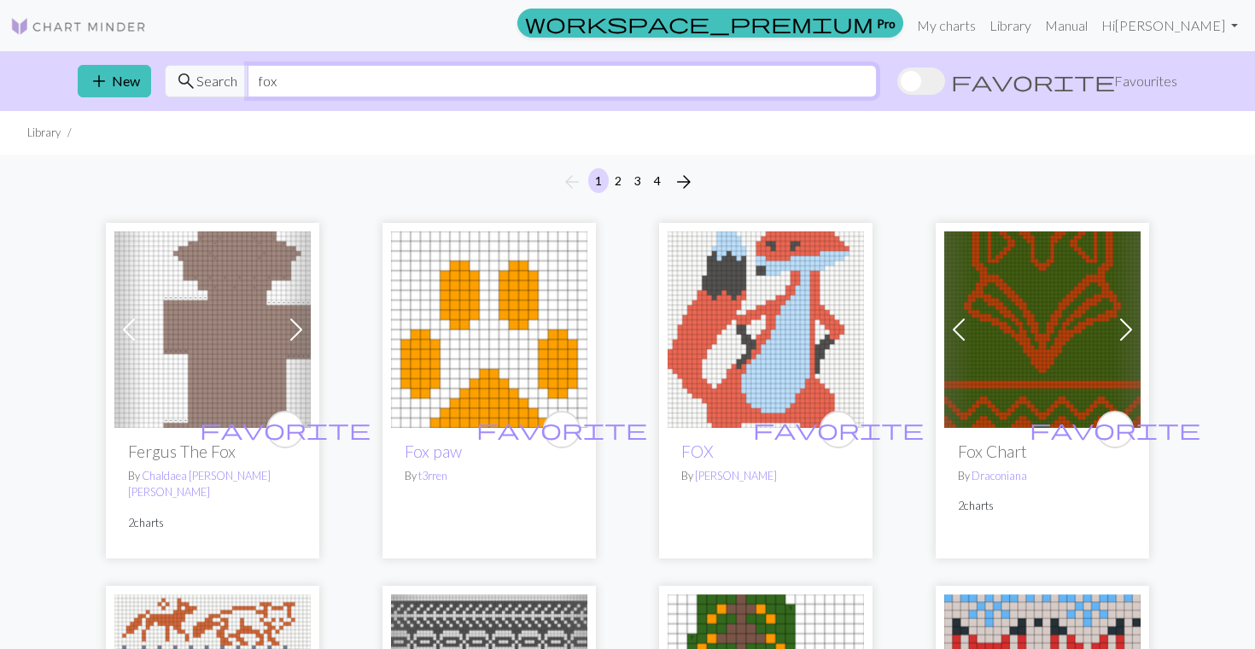
click at [329, 74] on input "fox" at bounding box center [562, 81] width 629 height 32
type input "heart"
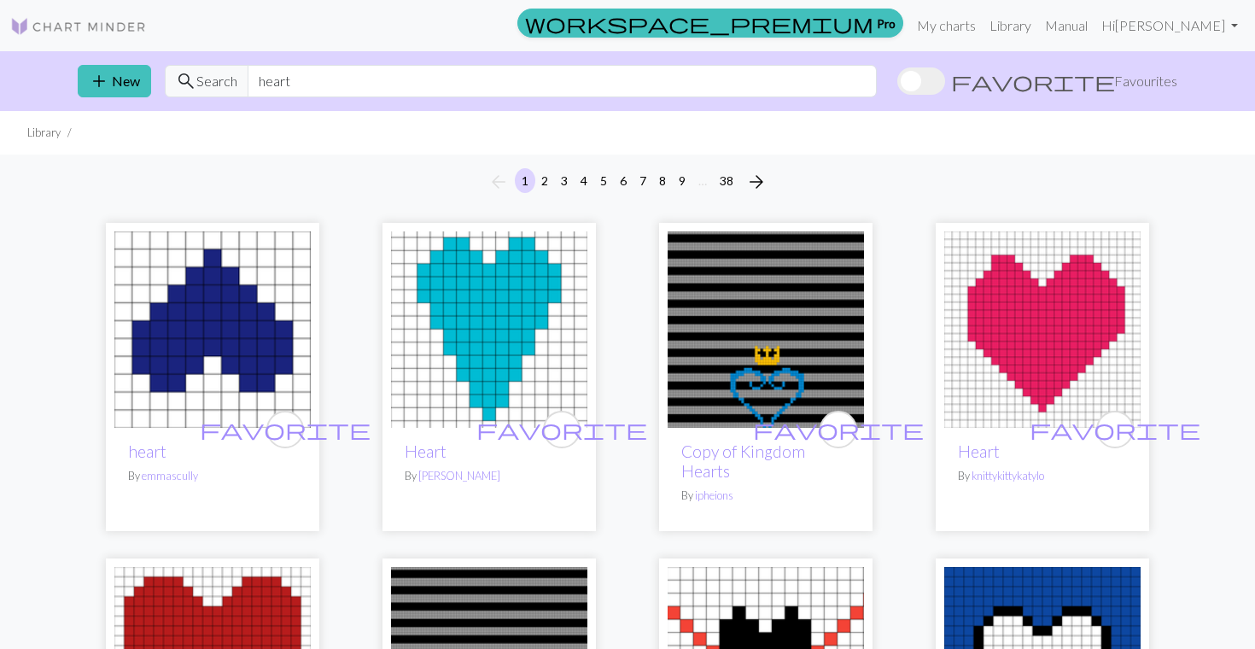
click at [1055, 345] on img at bounding box center [1042, 329] width 196 height 196
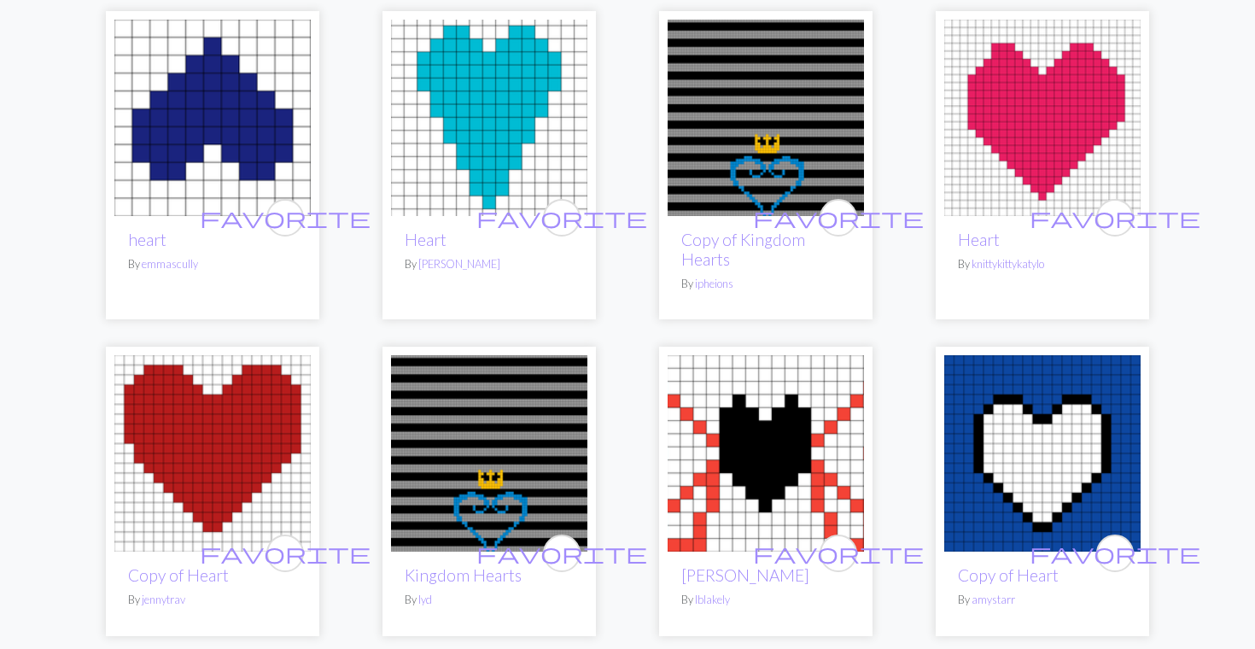
scroll to position [226, 0]
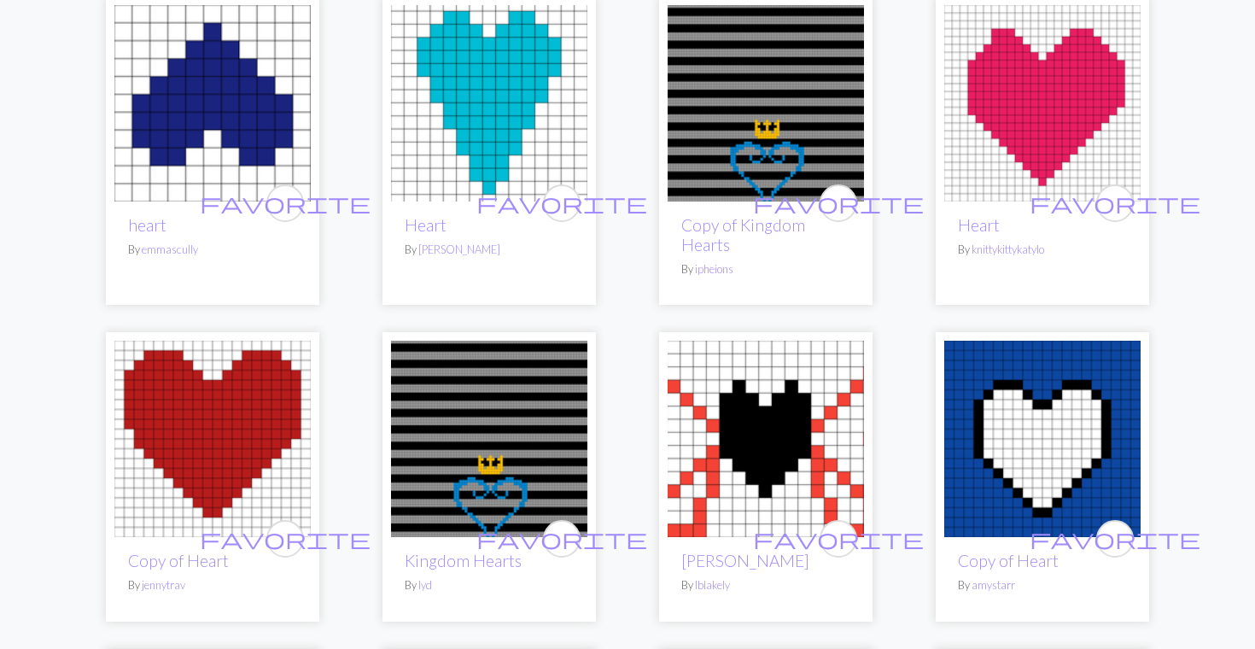
click at [192, 521] on img at bounding box center [212, 439] width 196 height 196
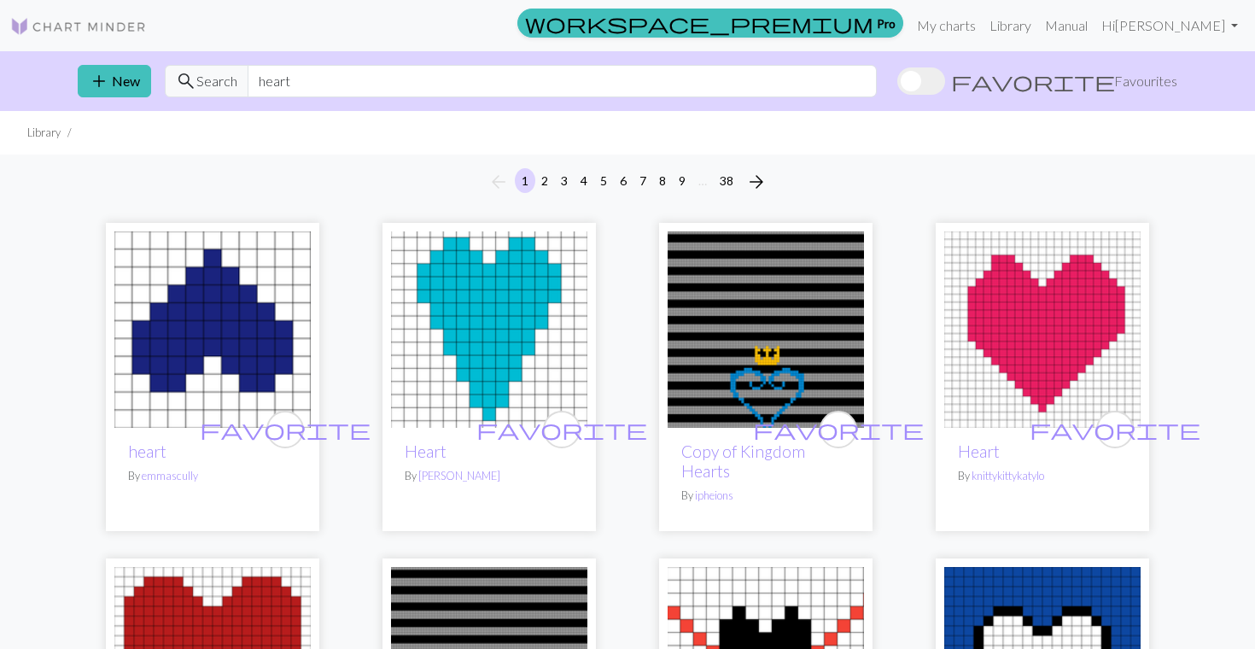
click at [190, 327] on img at bounding box center [212, 329] width 196 height 196
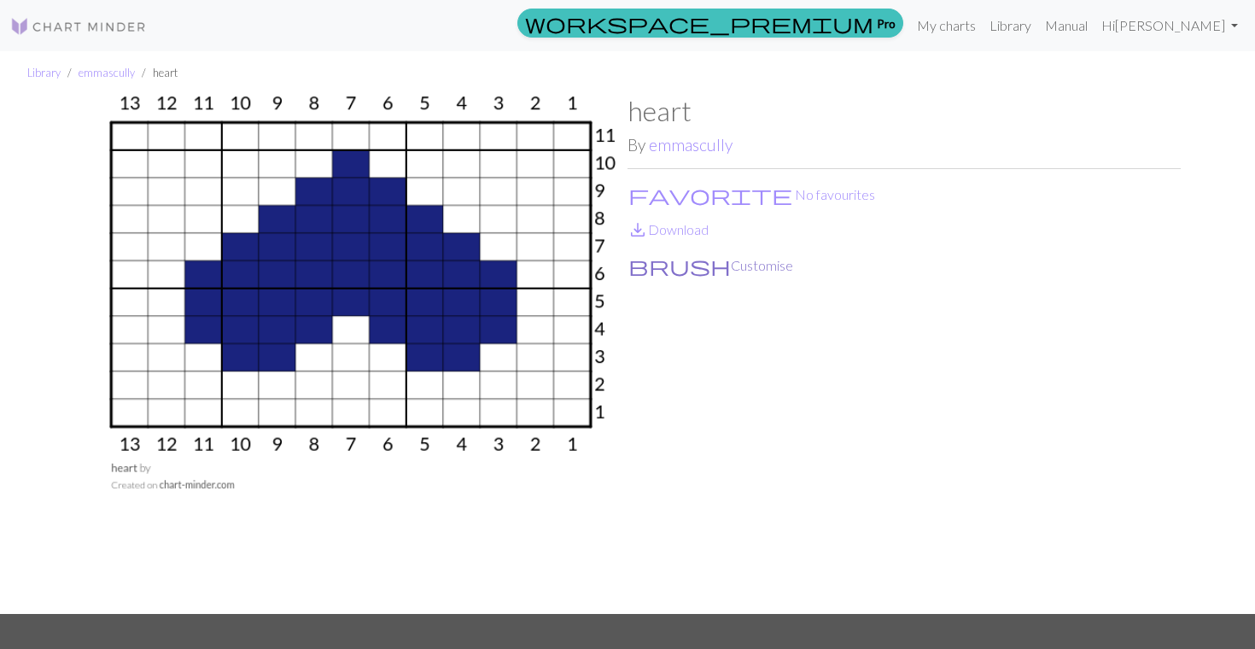
click at [666, 271] on button "brush Customise" at bounding box center [710, 265] width 166 height 22
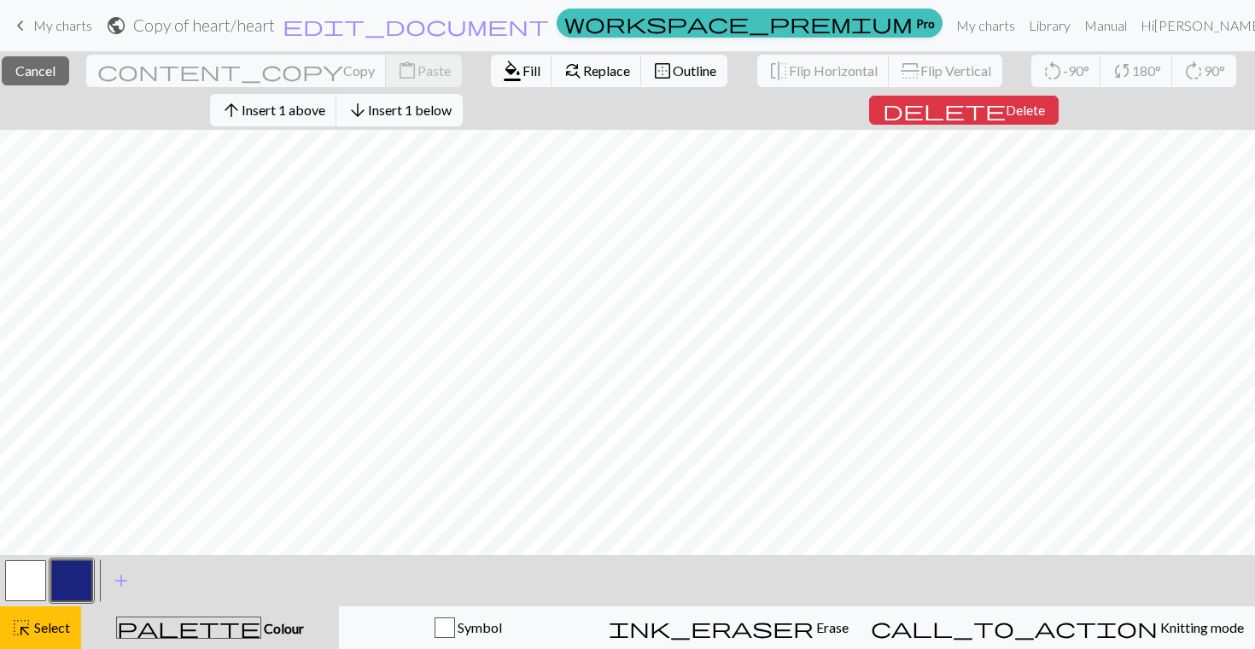
click at [430, 122] on button "arrow_downward Insert 1 below" at bounding box center [399, 110] width 126 height 32
click at [463, 122] on button "arrow_downward Insert 1 below" at bounding box center [399, 110] width 126 height 32
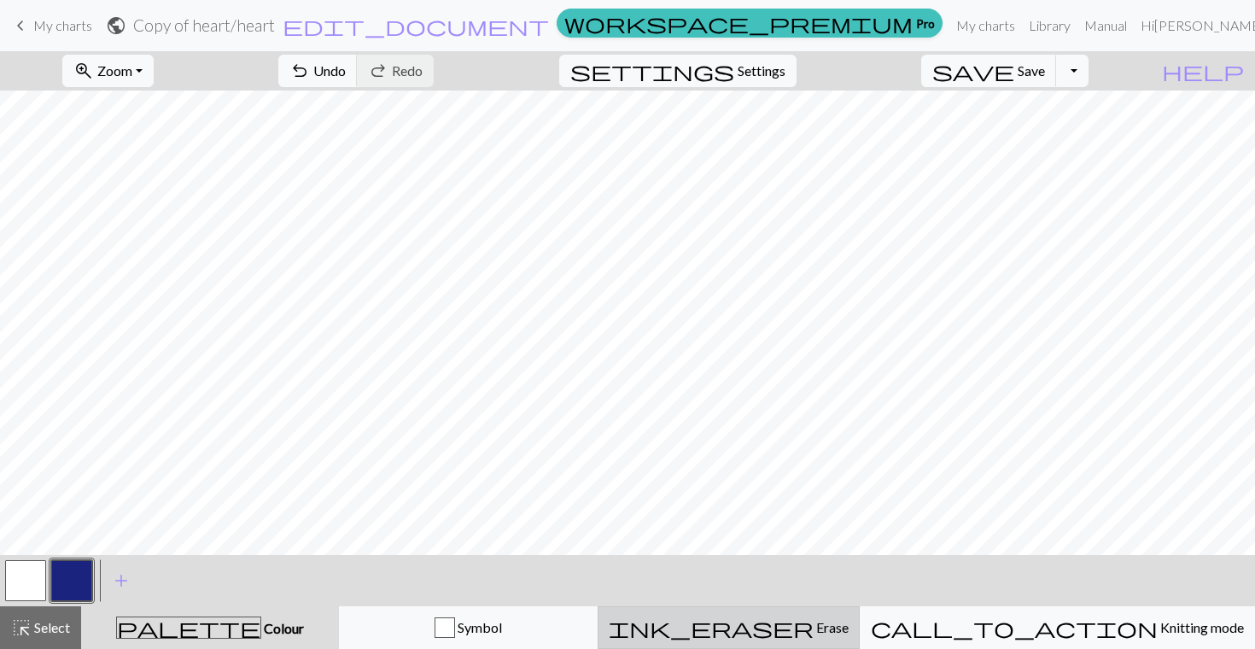
click at [821, 624] on span "Erase" at bounding box center [830, 627] width 35 height 16
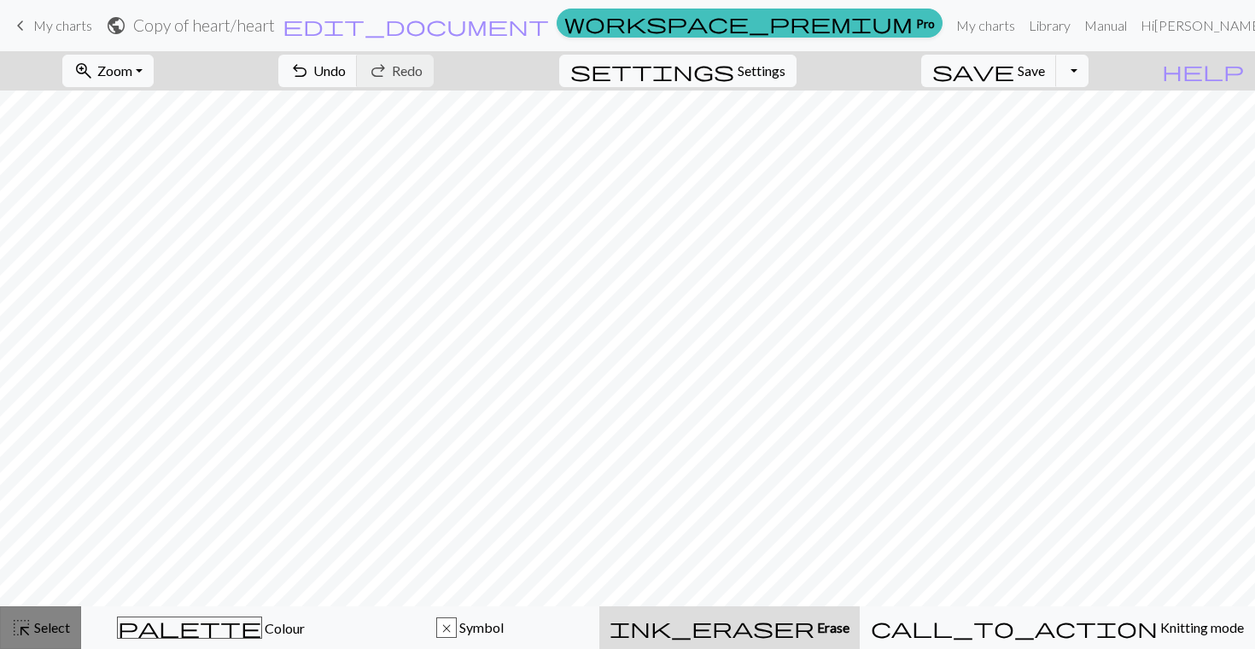
click at [53, 633] on span "Select" at bounding box center [51, 627] width 38 height 16
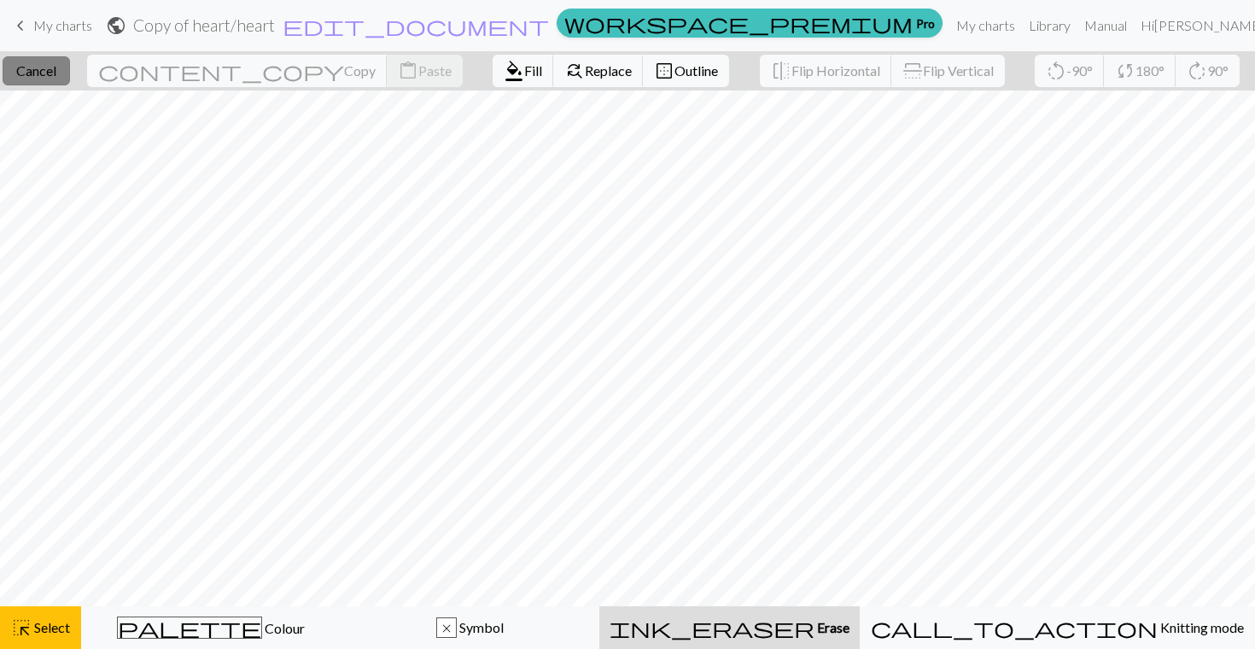
click at [44, 75] on span "Cancel" at bounding box center [36, 70] width 40 height 16
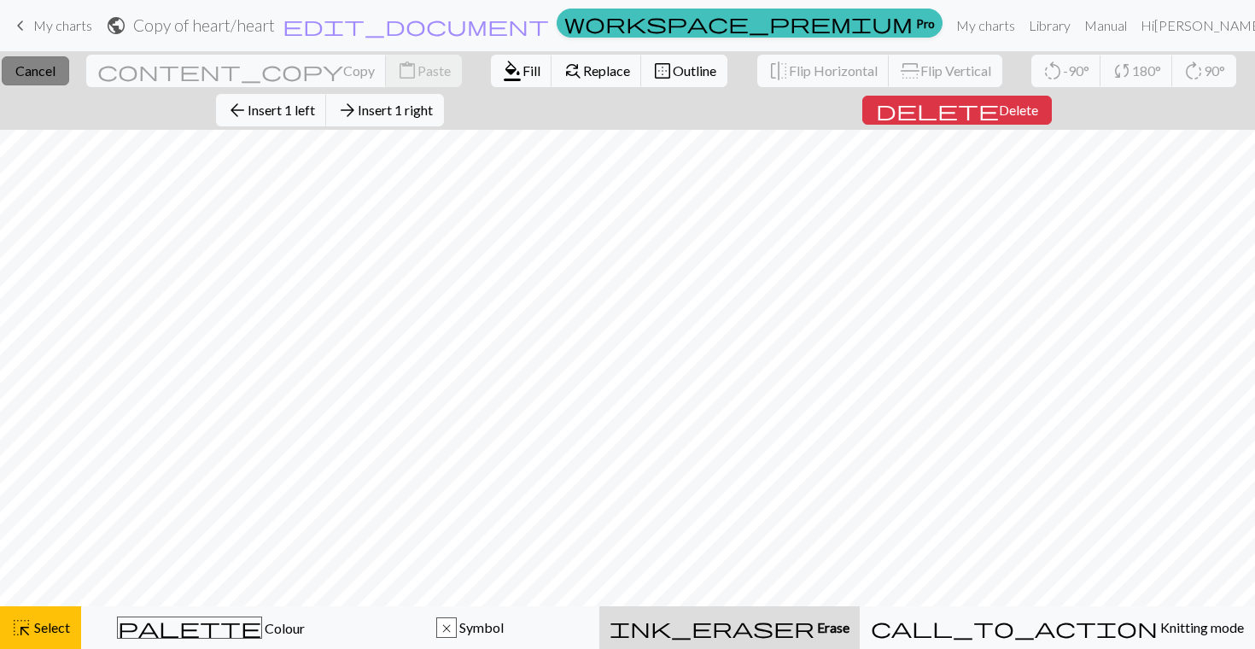
click at [55, 67] on span "Cancel" at bounding box center [35, 70] width 40 height 16
click at [411, 108] on span "Insert 1 below" at bounding box center [410, 110] width 84 height 16
click at [446, 124] on button "arrow_downward Insert 1 below" at bounding box center [399, 110] width 126 height 32
click at [434, 113] on span "Insert 1 below" at bounding box center [410, 110] width 84 height 16
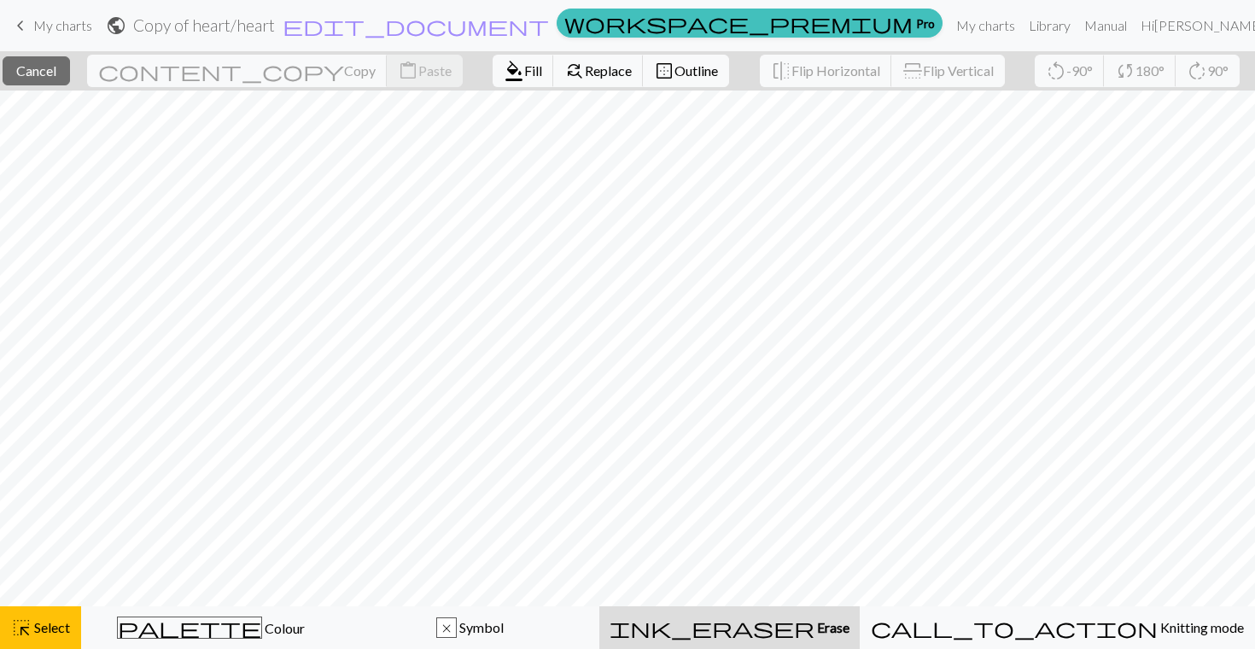
click at [800, 632] on span "ink_eraser" at bounding box center [711, 627] width 205 height 24
click at [56, 74] on span "Cancel" at bounding box center [36, 70] width 40 height 16
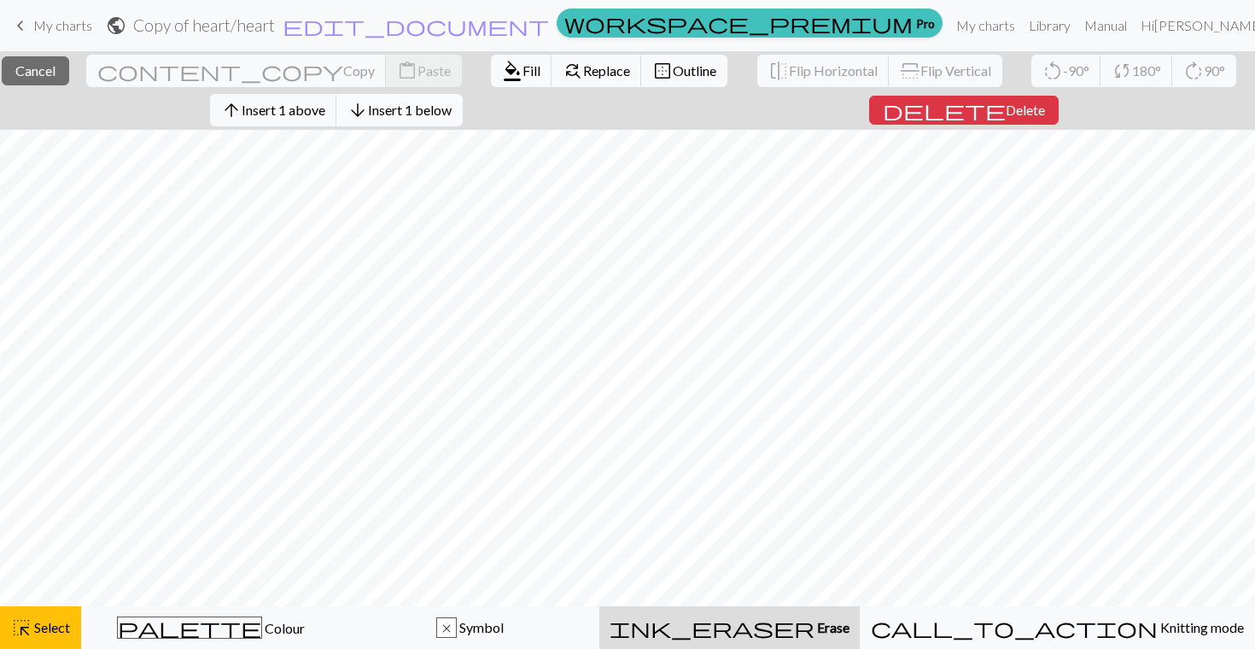
scroll to position [58, 0]
click at [986, 121] on button "delete Delete" at bounding box center [963, 110] width 189 height 29
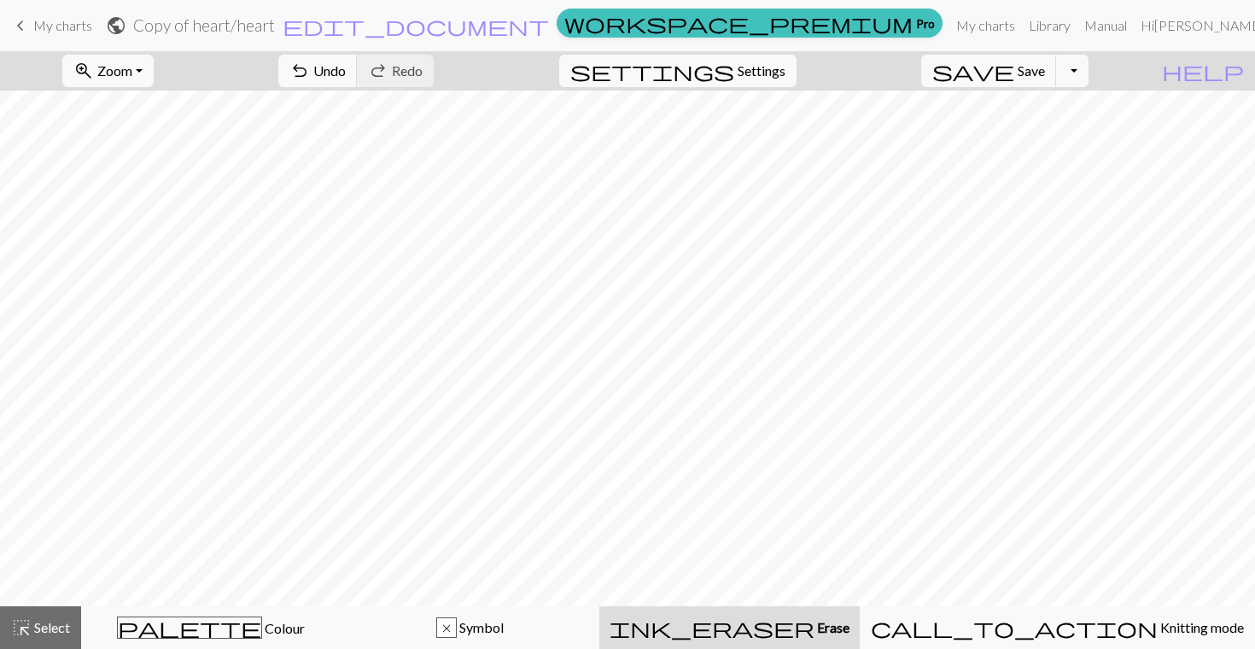
scroll to position [0, 0]
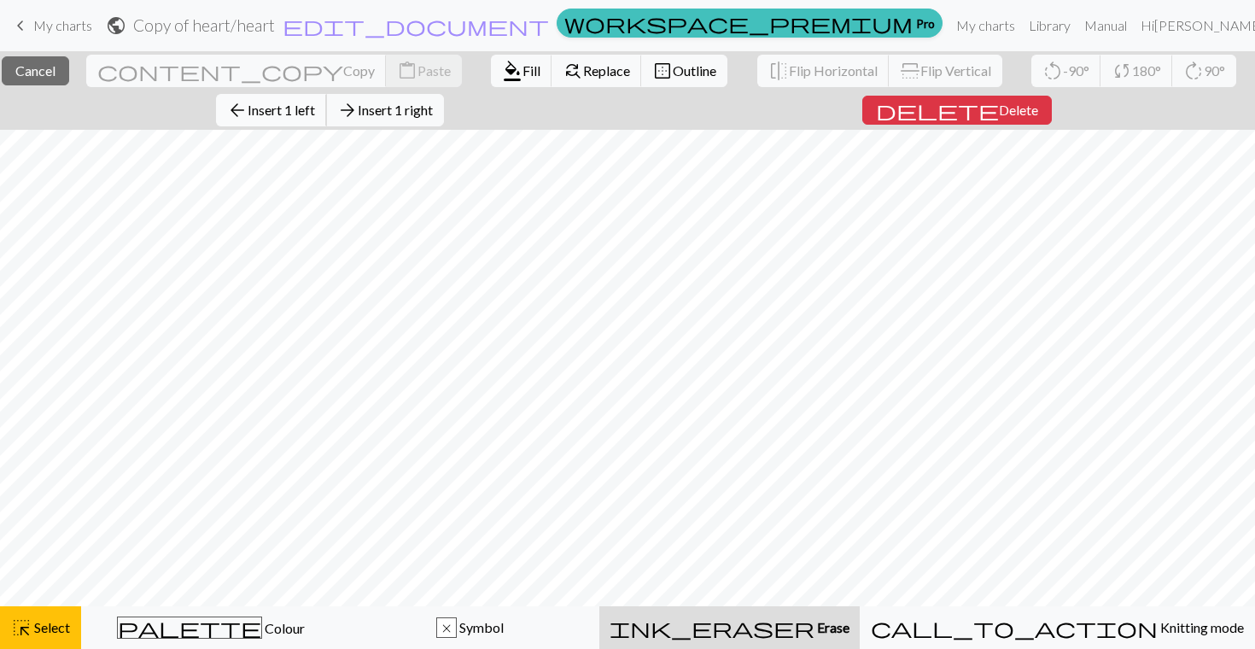
click at [309, 109] on span "Insert 1 left" at bounding box center [281, 110] width 67 height 16
click at [289, 120] on button "arrow_back Insert 1 left" at bounding box center [271, 110] width 111 height 32
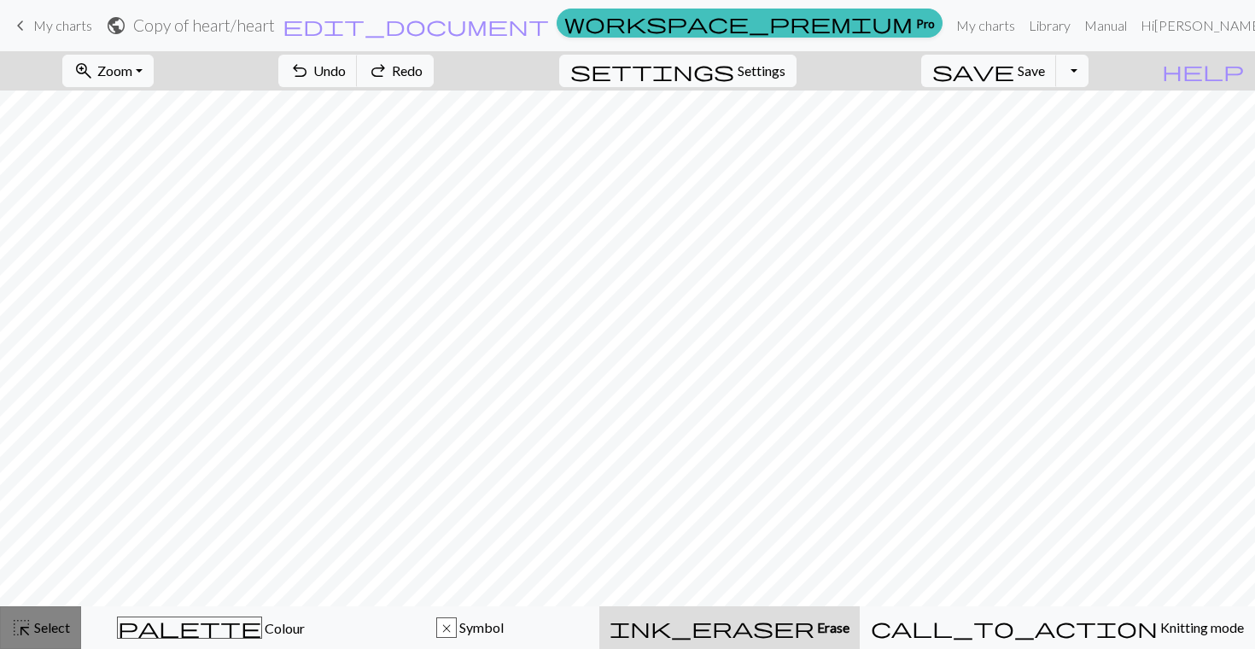
click at [27, 626] on span "highlight_alt" at bounding box center [21, 627] width 20 height 24
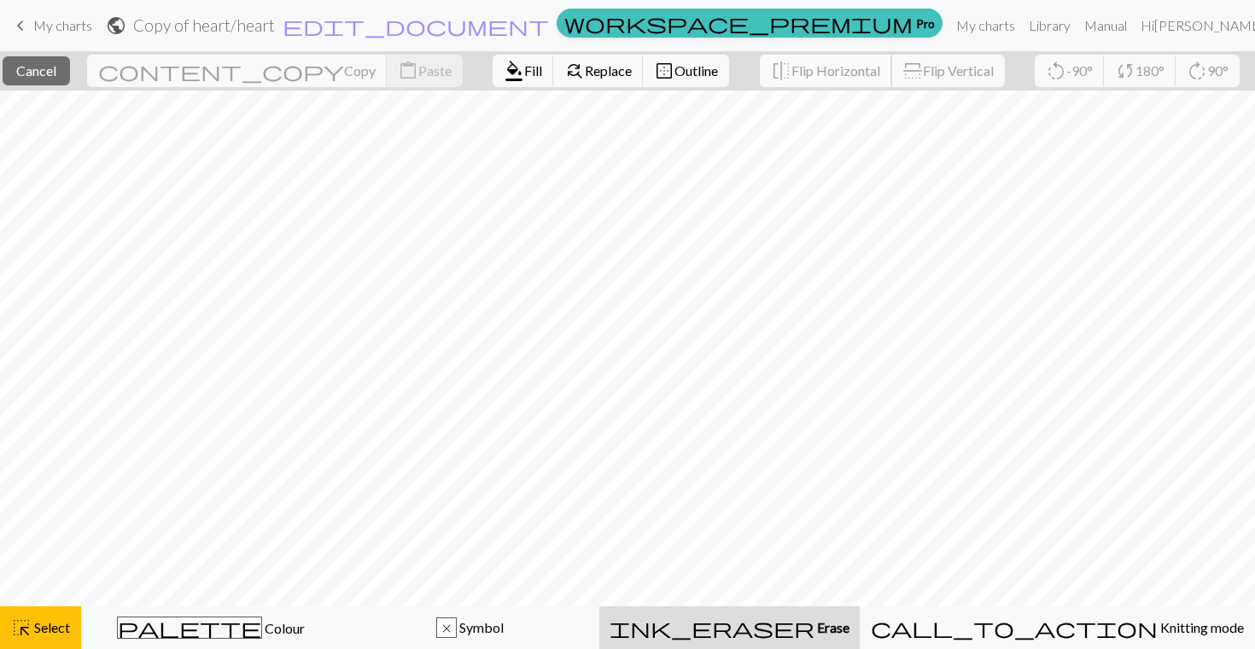
click at [760, 81] on button "flip Flip Horizontal" at bounding box center [826, 71] width 132 height 32
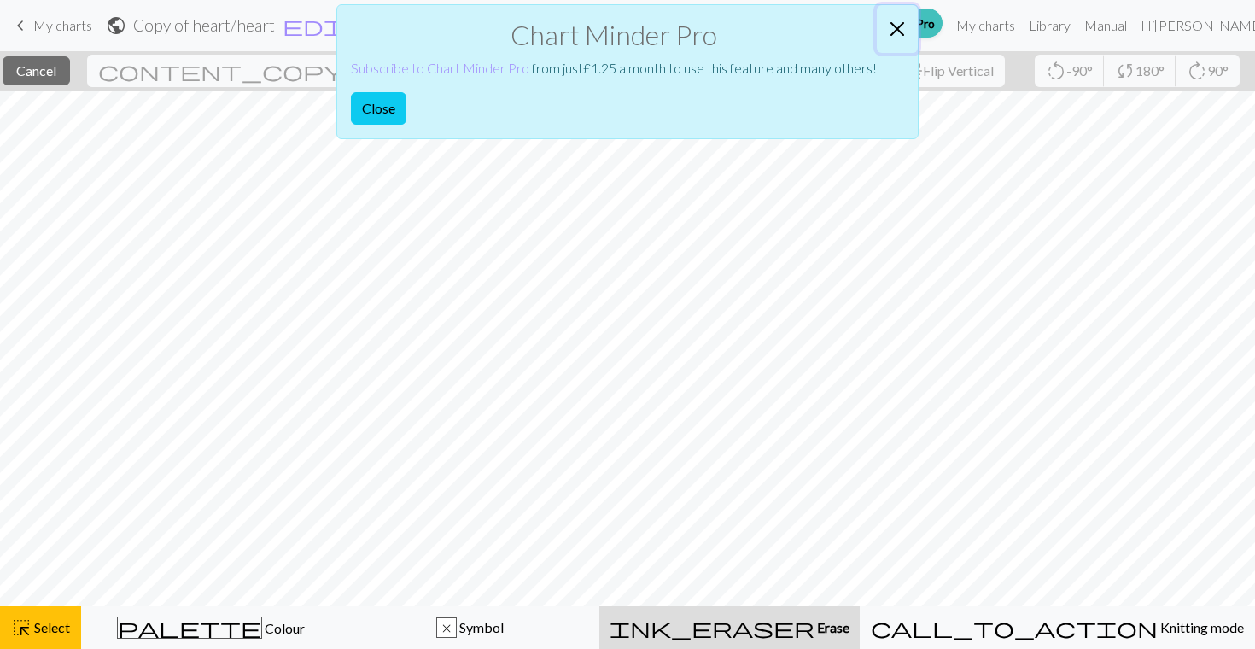
click at [899, 27] on button "Close" at bounding box center [897, 29] width 41 height 48
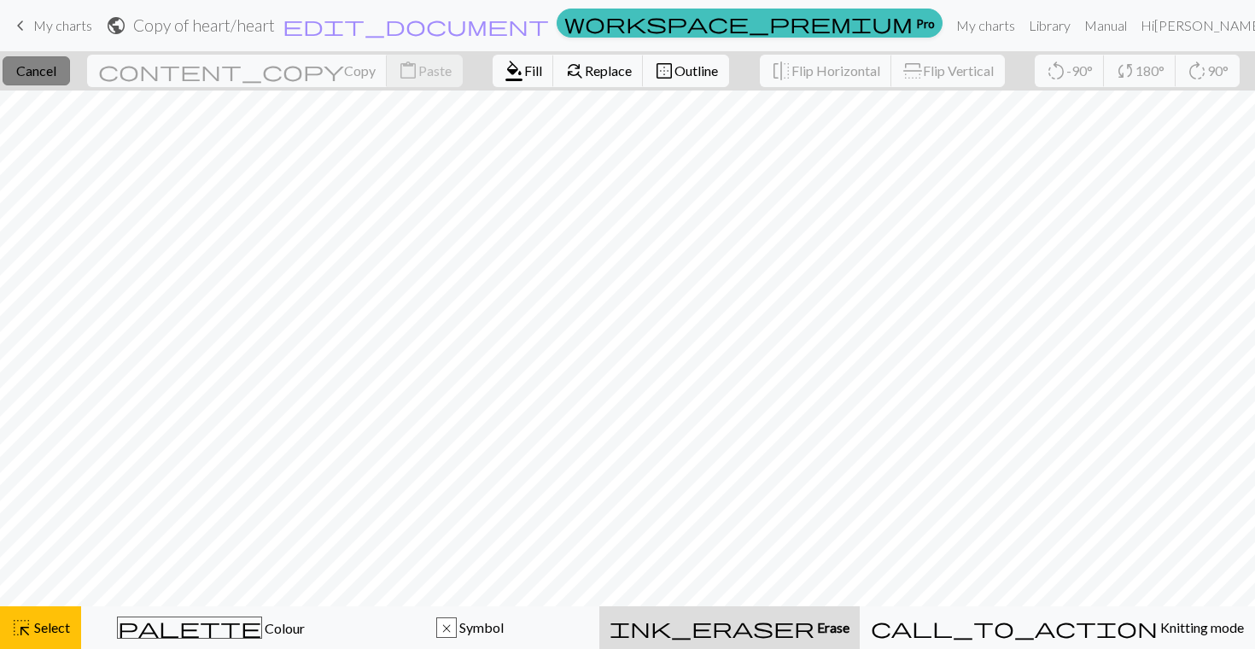
click at [56, 75] on span "Cancel" at bounding box center [36, 70] width 40 height 16
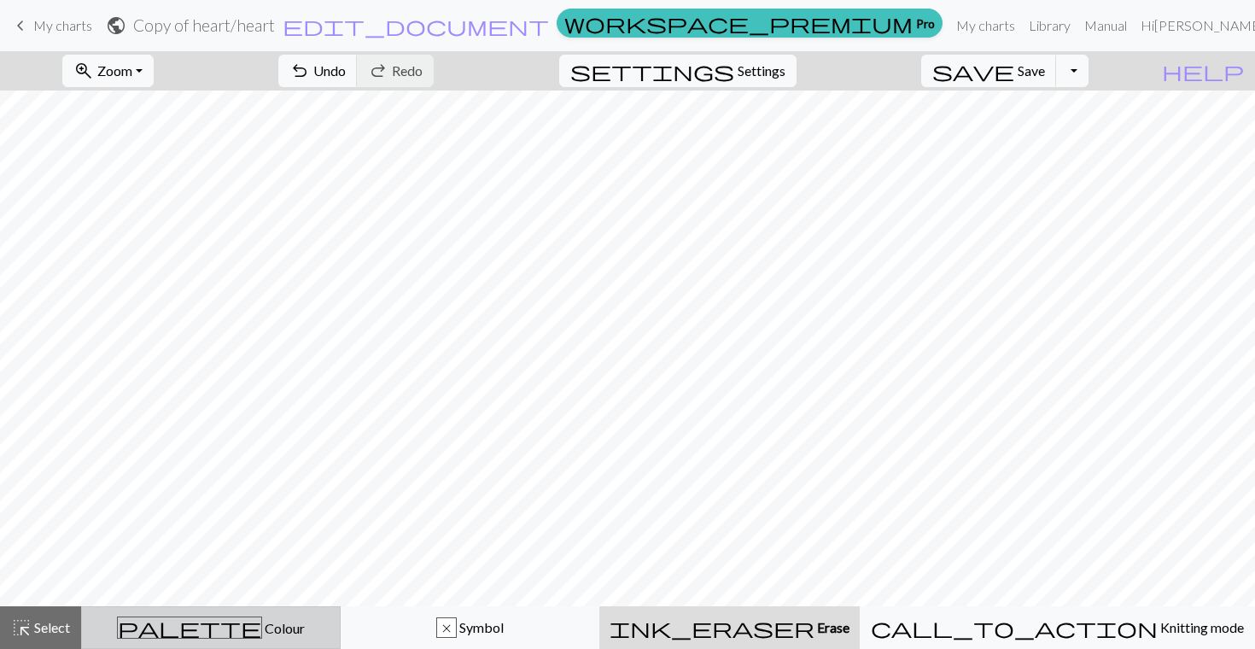
click at [206, 636] on span "palette" at bounding box center [189, 627] width 143 height 24
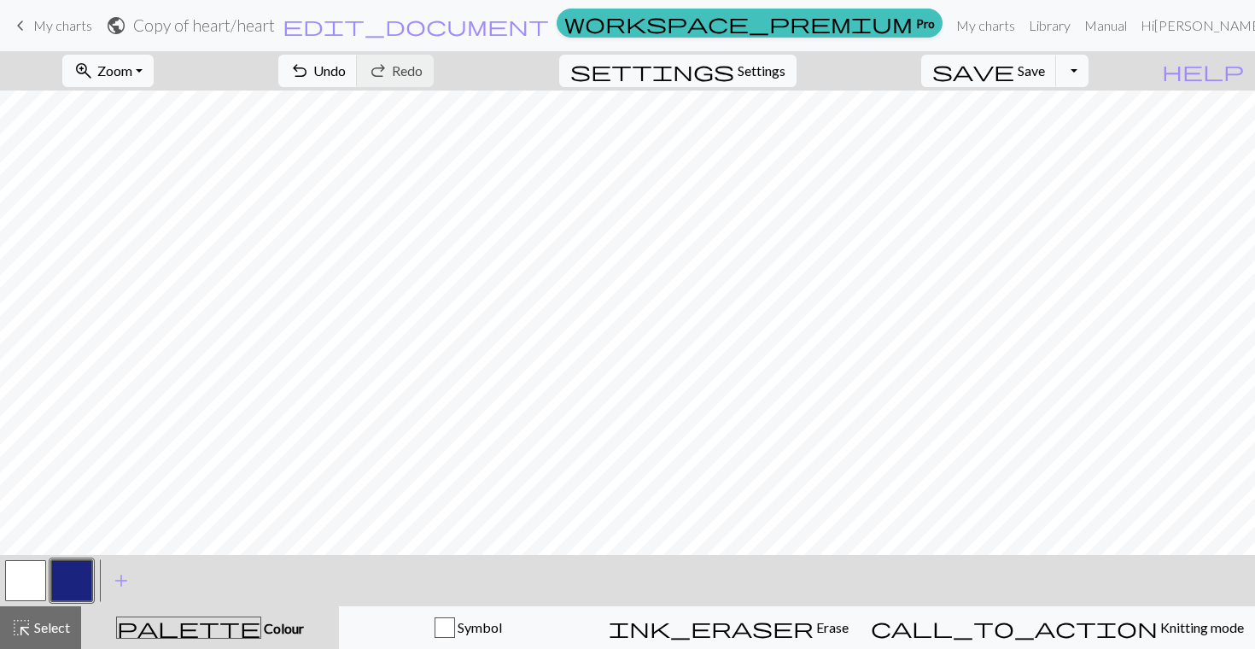
click at [77, 580] on button "button" at bounding box center [71, 580] width 41 height 41
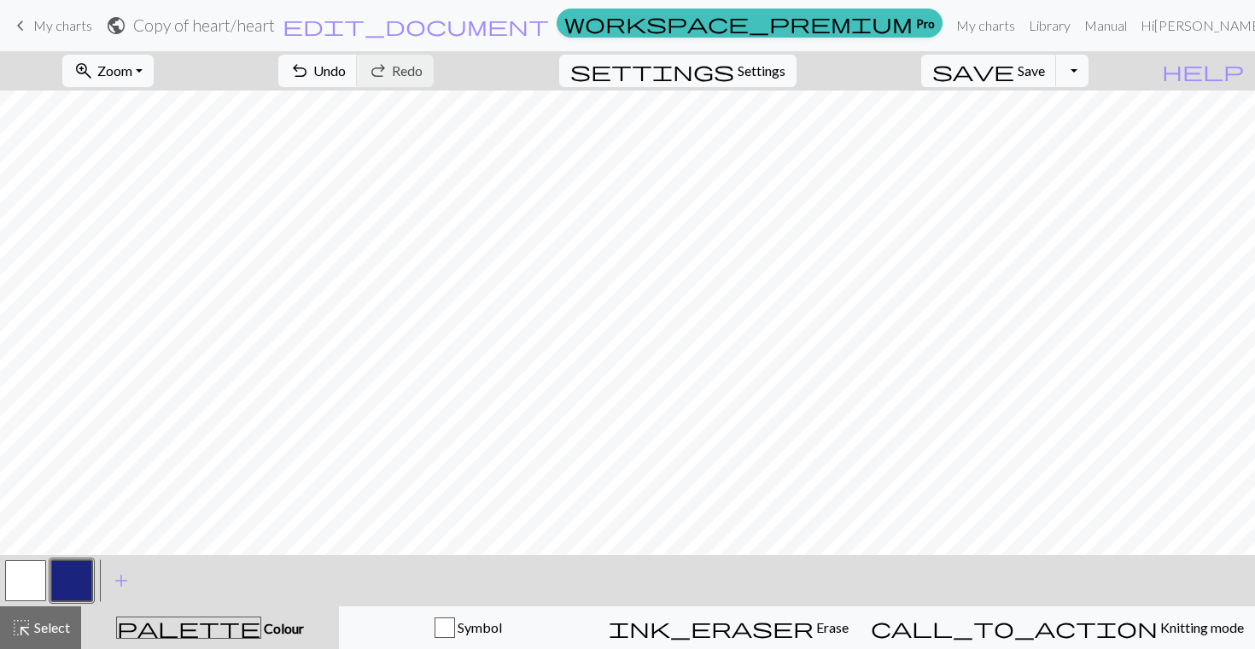
click at [17, 585] on button "button" at bounding box center [25, 580] width 41 height 41
click at [63, 584] on button "button" at bounding box center [71, 580] width 41 height 41
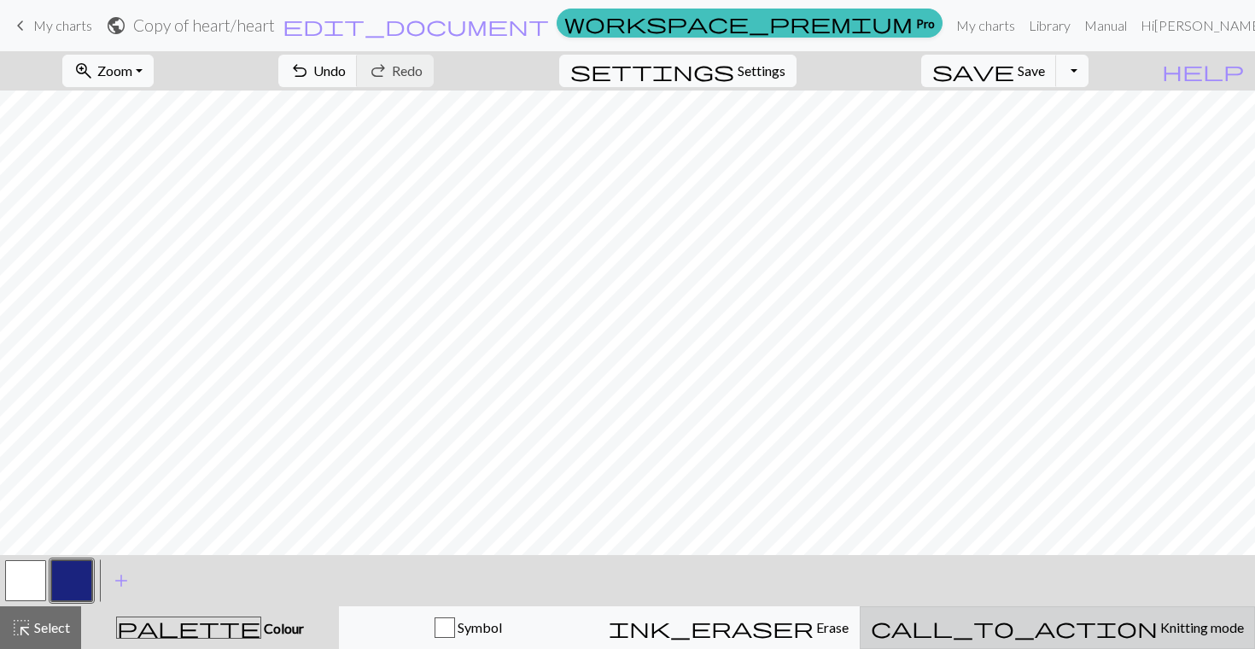
click at [1157, 623] on span "Knitting mode" at bounding box center [1200, 627] width 86 height 16
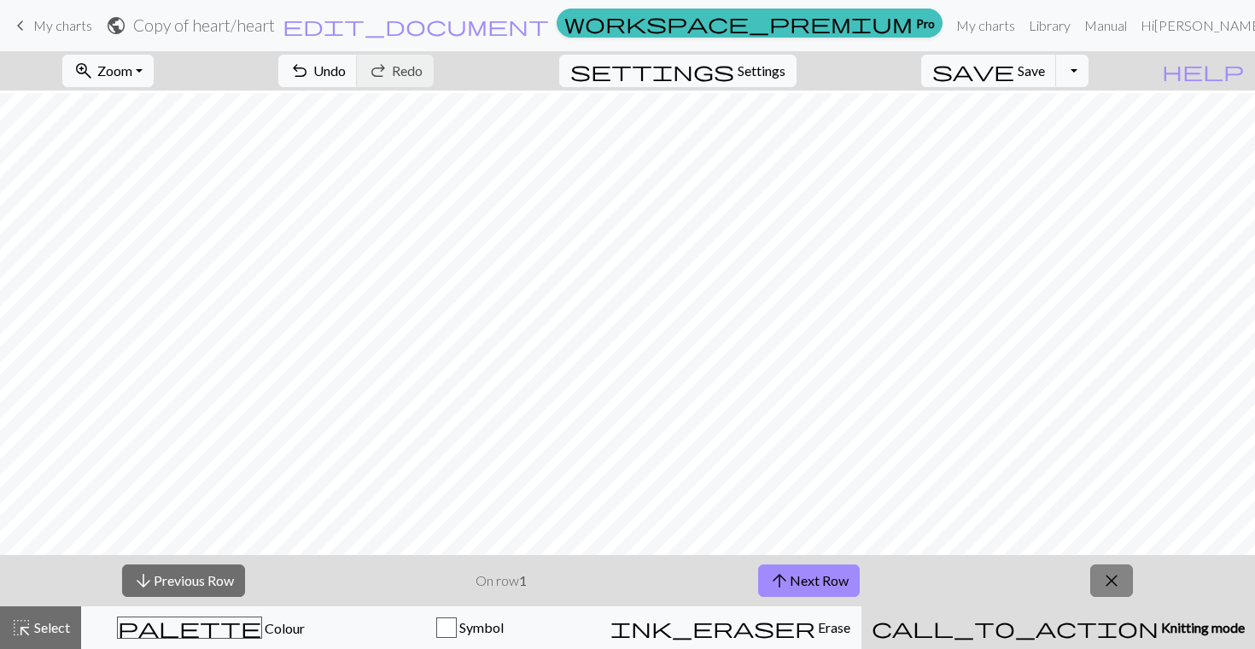
scroll to position [43, 0]
click at [1104, 587] on span "close" at bounding box center [1111, 580] width 20 height 24
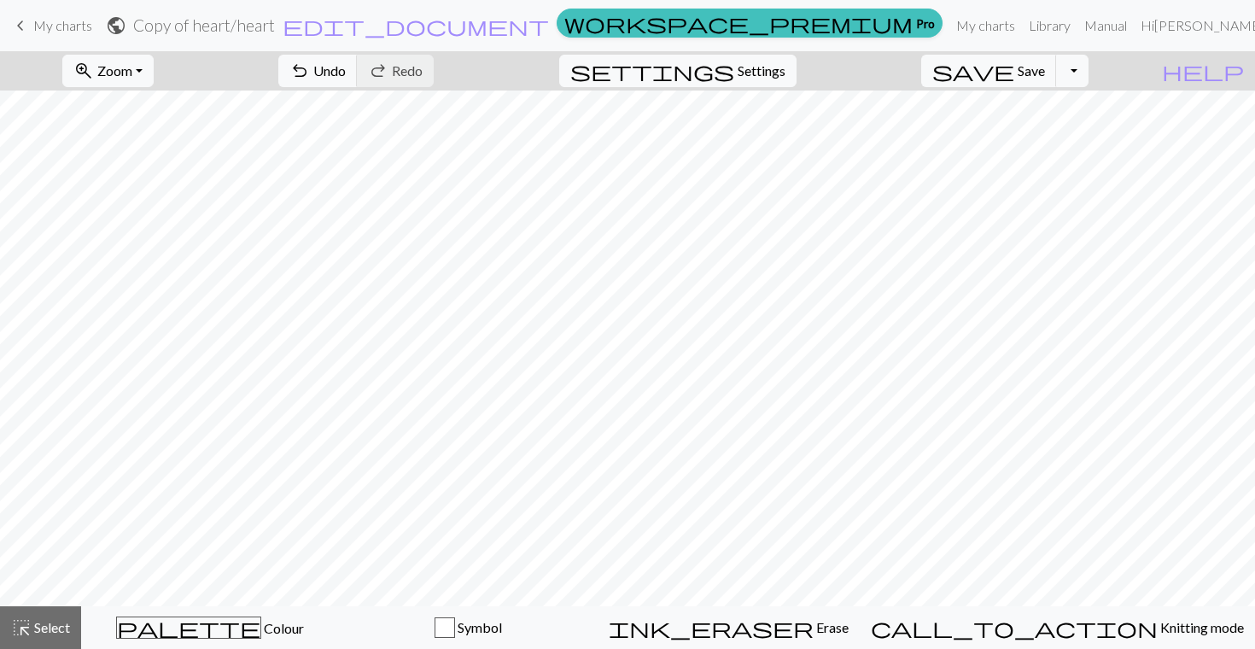
scroll to position [0, 0]
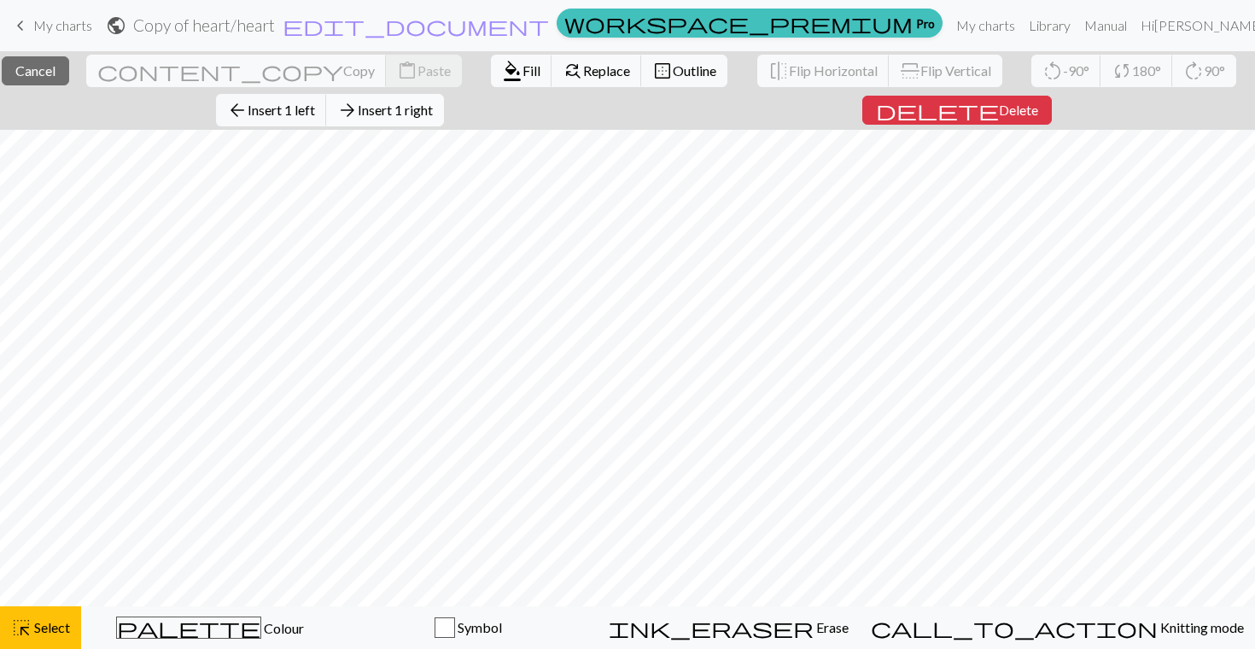
click at [433, 109] on span "Insert 1 right" at bounding box center [395, 110] width 75 height 16
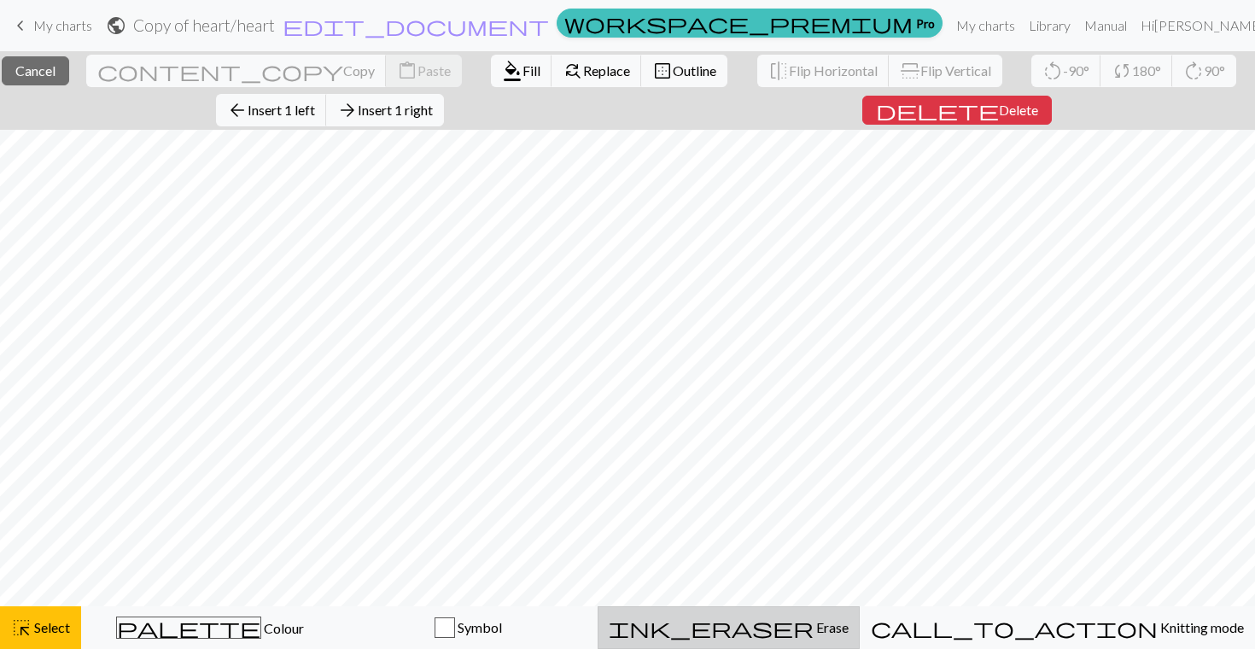
click at [824, 634] on span "Erase" at bounding box center [830, 627] width 35 height 16
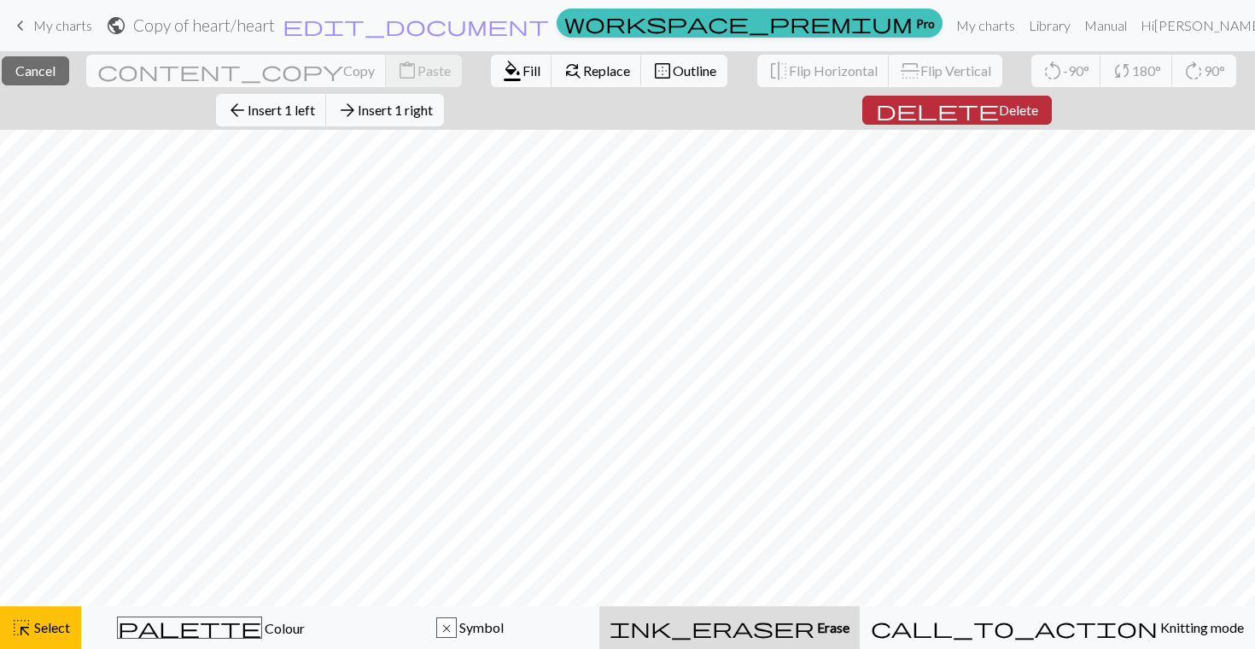
click at [999, 112] on span "Delete" at bounding box center [1018, 110] width 39 height 16
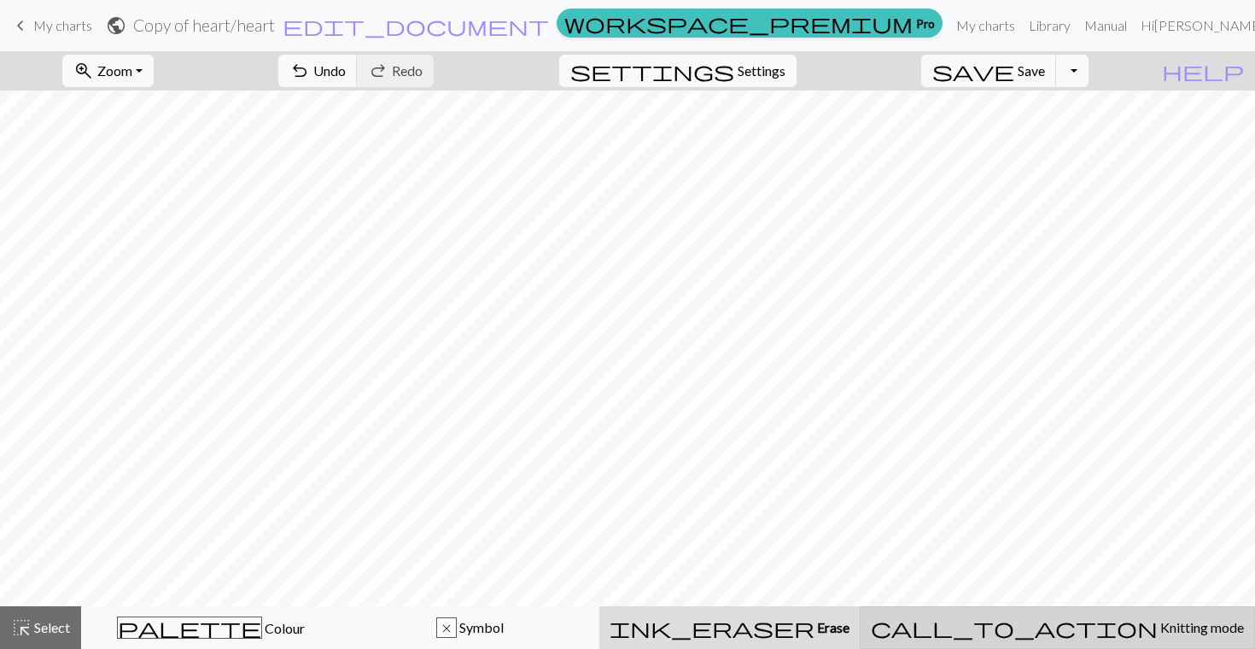
click at [1066, 632] on span "call_to_action" at bounding box center [1014, 627] width 287 height 24
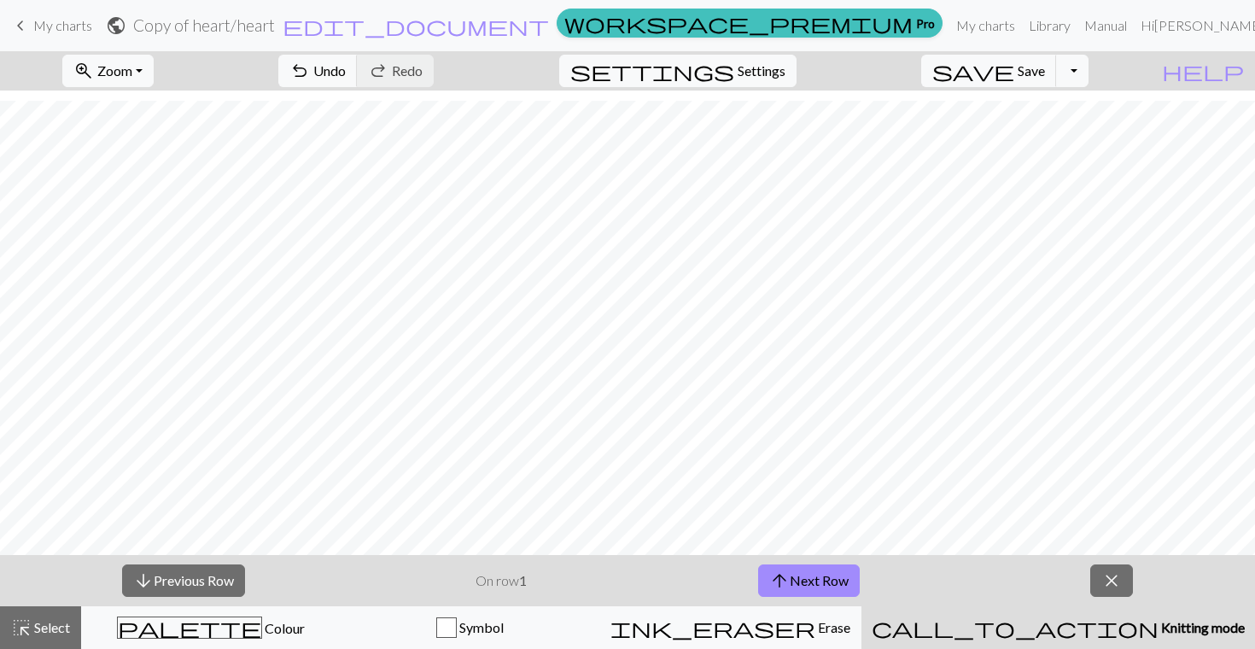
scroll to position [43, 0]
click at [828, 570] on button "arrow_upward Next Row" at bounding box center [809, 580] width 102 height 32
click at [843, 585] on button "arrow_upward Next Row" at bounding box center [809, 580] width 102 height 32
click at [807, 583] on button "arrow_upward Next Row" at bounding box center [809, 580] width 102 height 32
click at [1066, 632] on span "call_to_action" at bounding box center [1014, 627] width 287 height 24
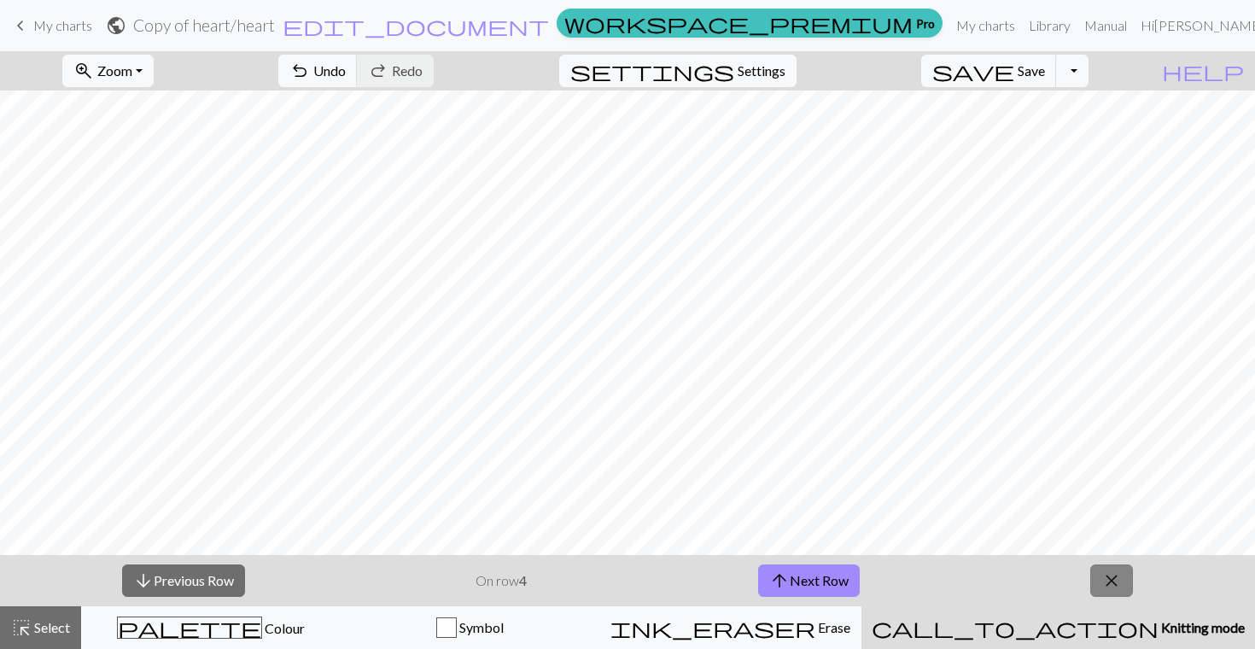
click at [1106, 568] on span "close" at bounding box center [1111, 580] width 20 height 24
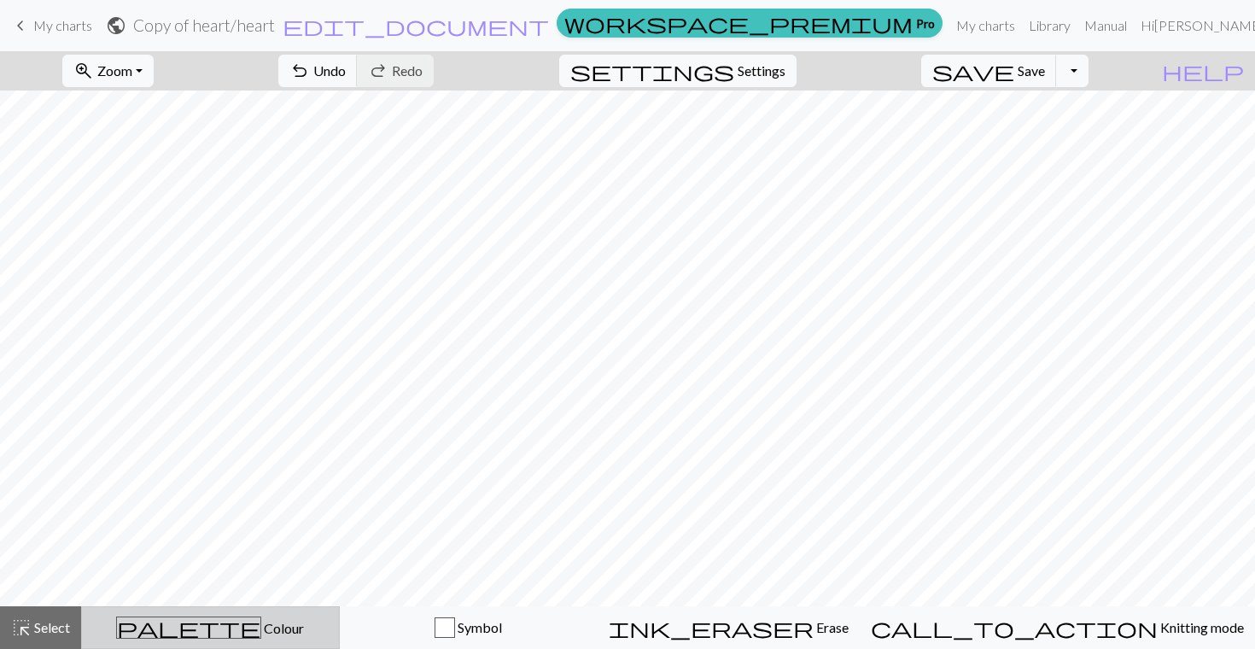
click at [201, 644] on button "palette Colour Colour" at bounding box center [210, 627] width 259 height 43
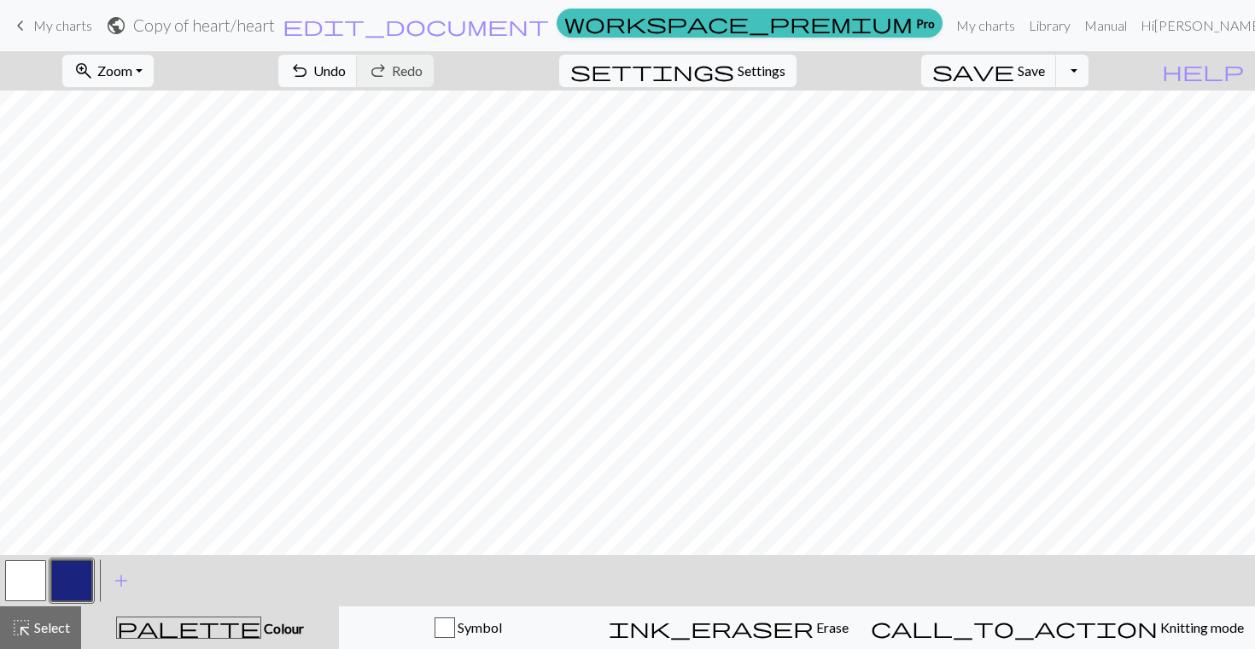
click at [79, 574] on button "button" at bounding box center [71, 580] width 41 height 41
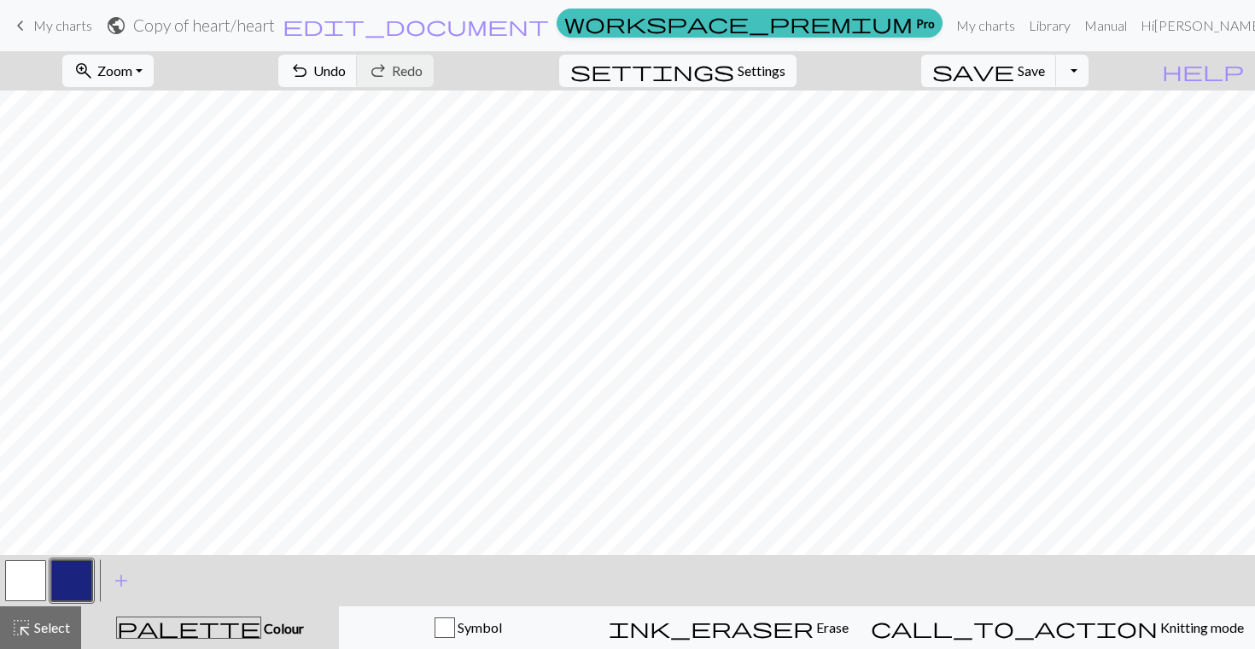
scroll to position [43, 0]
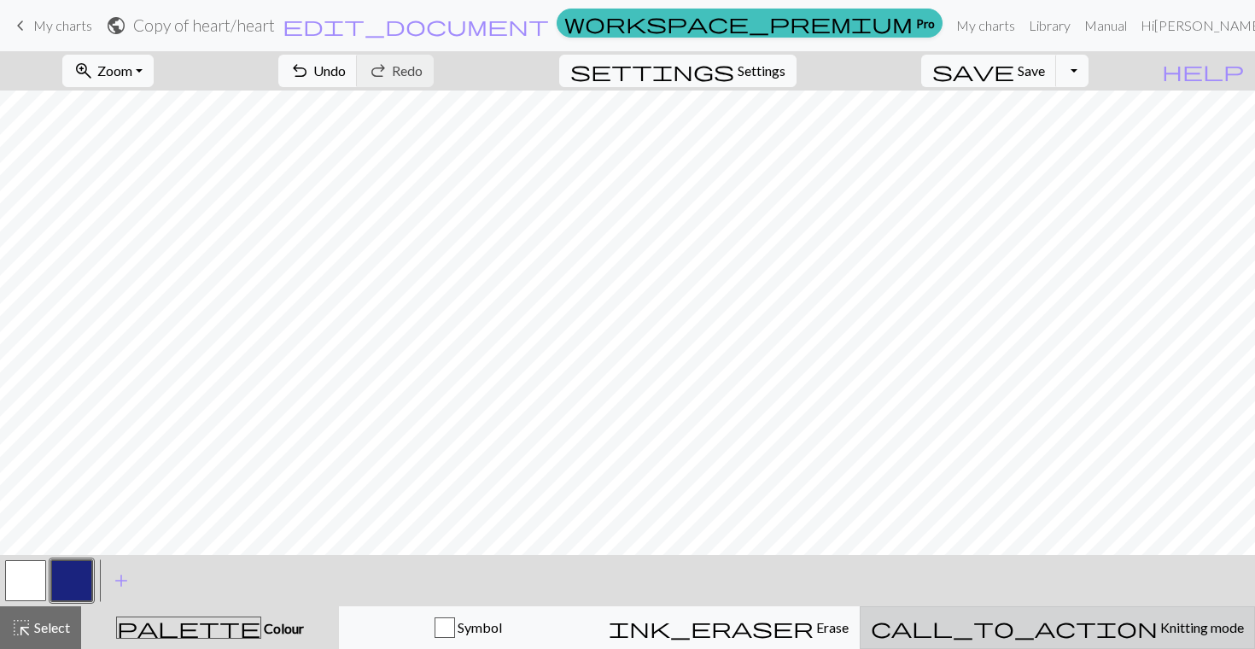
click at [1157, 626] on span "Knitting mode" at bounding box center [1200, 627] width 86 height 16
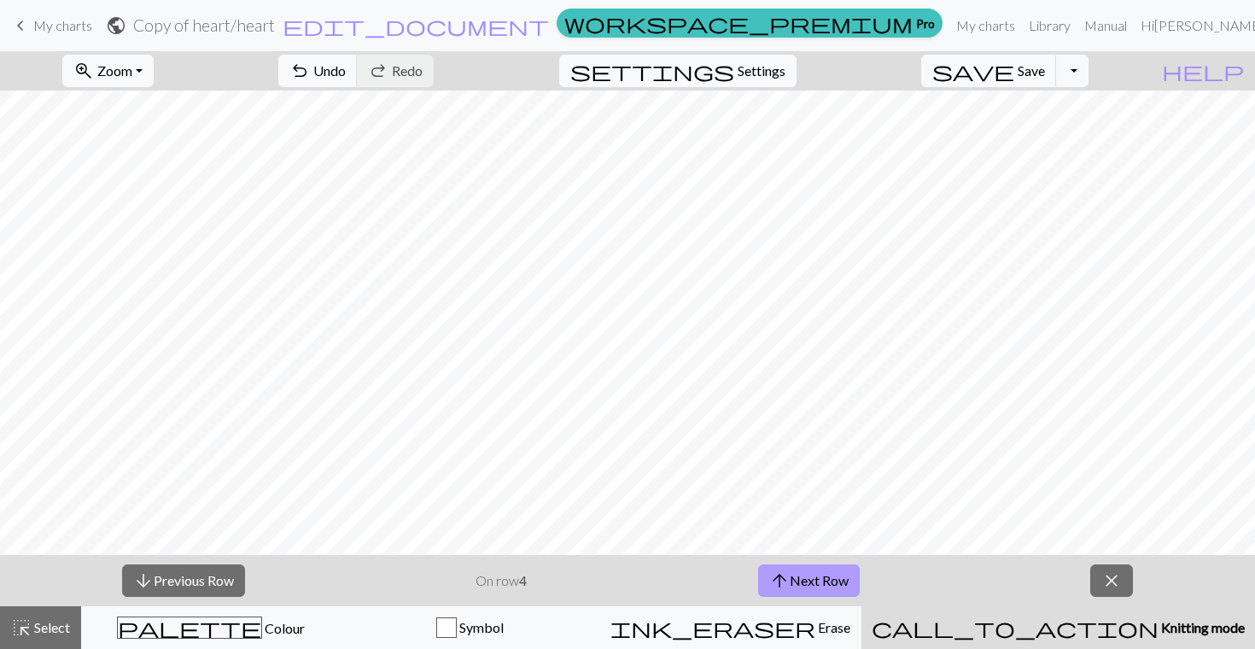
click at [812, 587] on button "arrow_upward Next Row" at bounding box center [809, 580] width 102 height 32
click at [808, 572] on button "arrow_upward Next Row" at bounding box center [809, 580] width 102 height 32
click at [849, 588] on button "arrow_upward Next Row" at bounding box center [809, 580] width 102 height 32
click at [775, 575] on span "arrow_upward" at bounding box center [779, 580] width 20 height 24
click at [805, 580] on button "arrow_upward Next Row" at bounding box center [809, 580] width 102 height 32
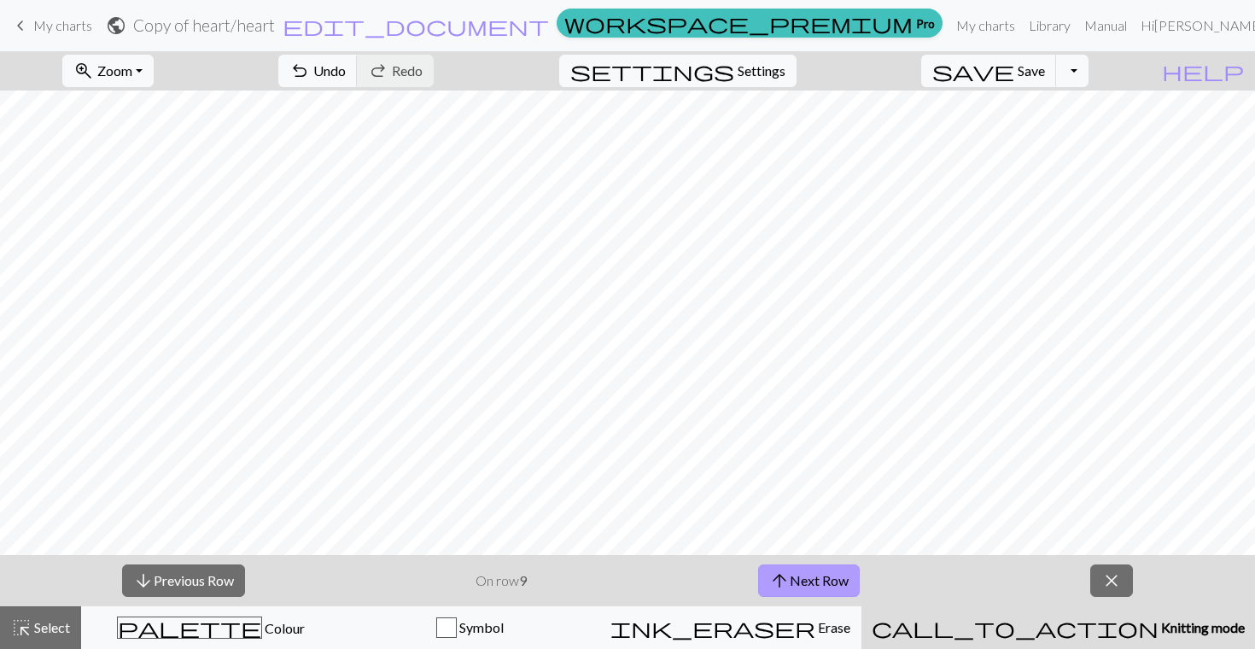
click at [807, 583] on button "arrow_upward Next Row" at bounding box center [809, 580] width 102 height 32
click at [787, 587] on span "arrow_upward" at bounding box center [782, 580] width 20 height 24
click at [824, 583] on button "arrow_upward Next Row" at bounding box center [811, 580] width 102 height 32
click at [797, 573] on button "arrow_upward Next Row" at bounding box center [811, 580] width 102 height 32
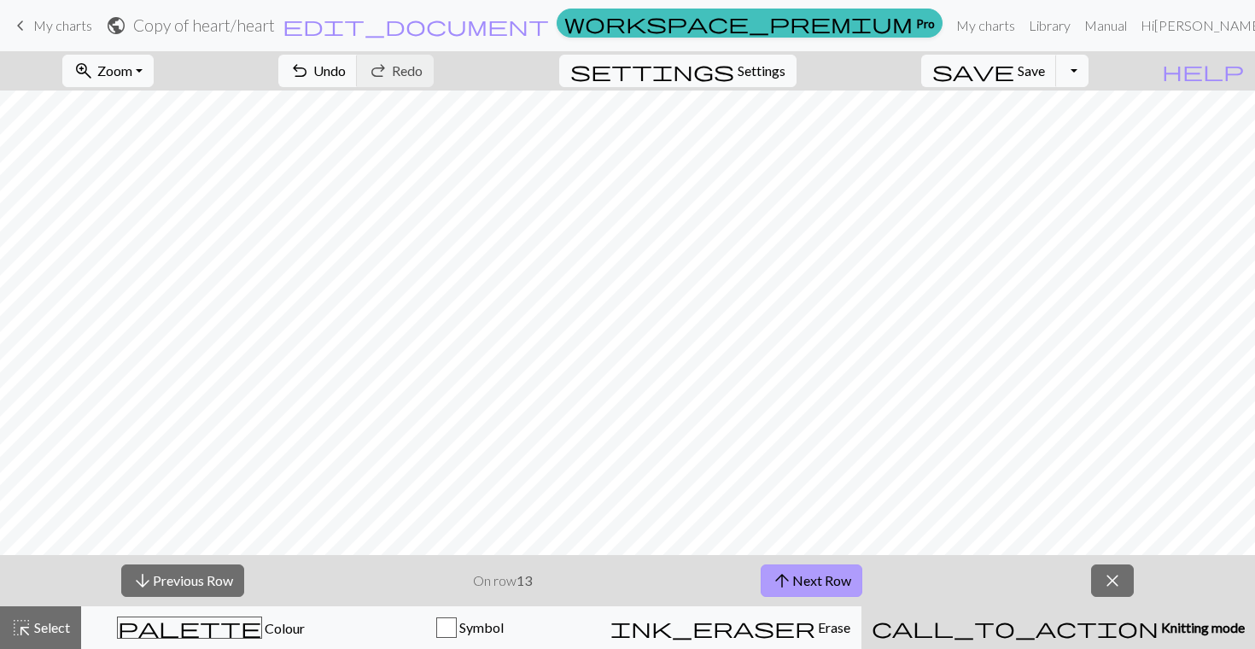
click at [814, 584] on button "arrow_upward Next Row" at bounding box center [811, 580] width 102 height 32
